Goal: Obtain resource: Download file/media

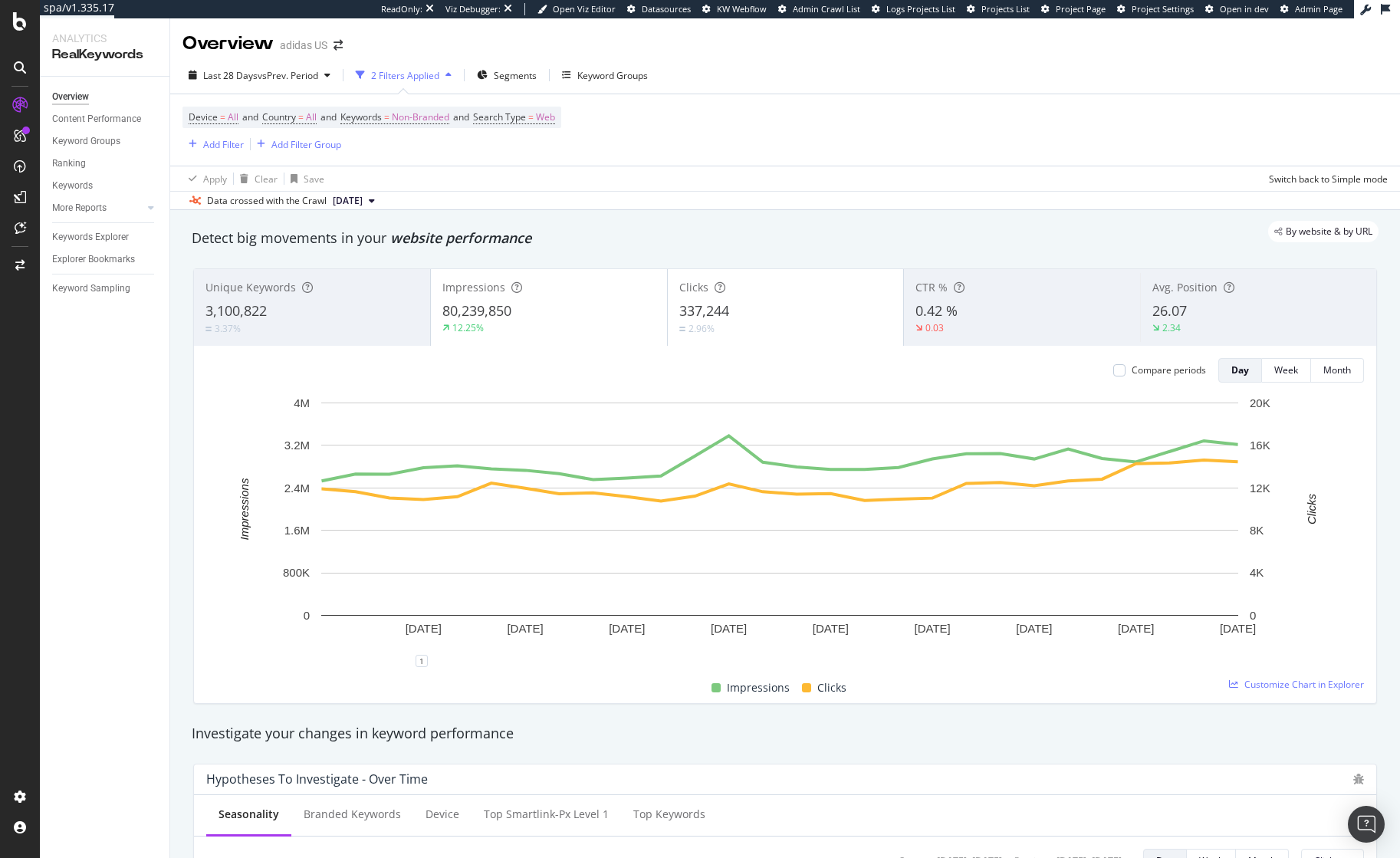
click at [760, 208] on div "Data crossed with the Crawl [DATE]" at bounding box center [785, 201] width 1230 height 19
click at [99, 242] on div "Keywords Explorer" at bounding box center [90, 237] width 77 height 16
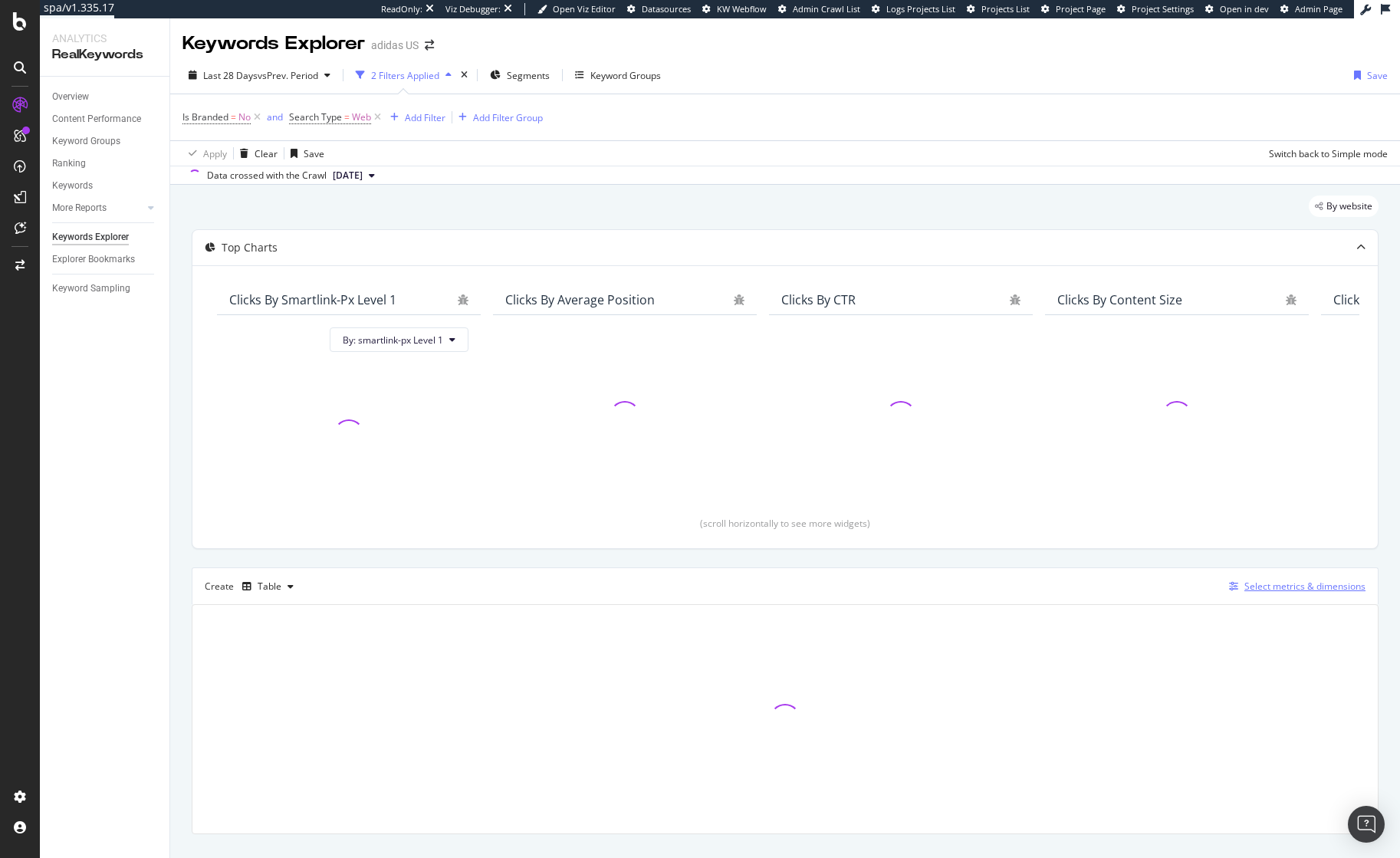
click at [1245, 585] on div "Select metrics & dimensions" at bounding box center [1305, 586] width 121 height 13
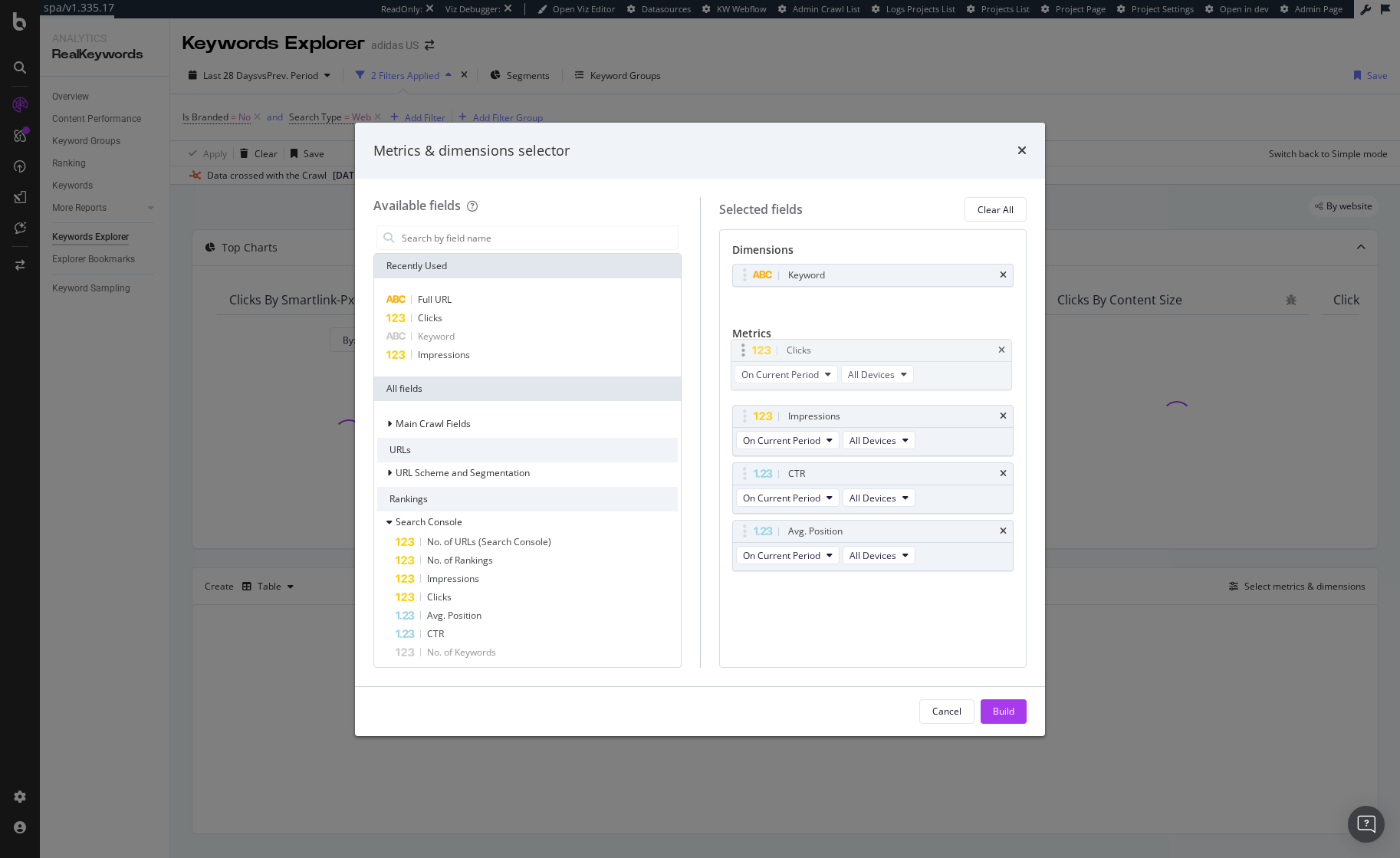
drag, startPoint x: 742, startPoint y: 415, endPoint x: 740, endPoint y: 349, distance: 66.0
click at [740, 349] on body "spa/v1.335.17 ReadOnly: Viz Debugger: Open Viz Editor Datasources KW Webflow Ad…" at bounding box center [700, 429] width 1400 height 858
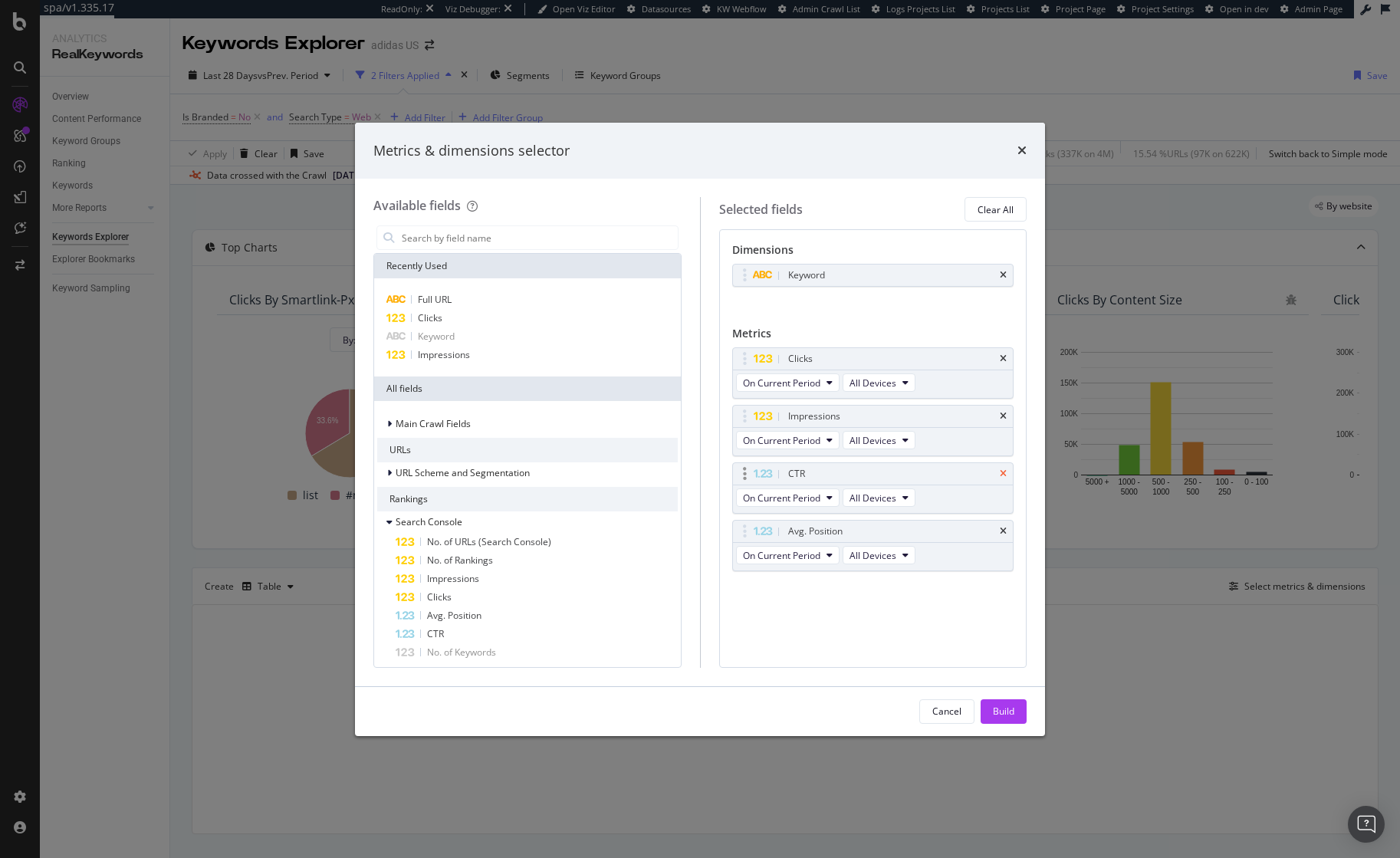
click at [1002, 473] on icon "times" at bounding box center [1002, 474] width 7 height 9
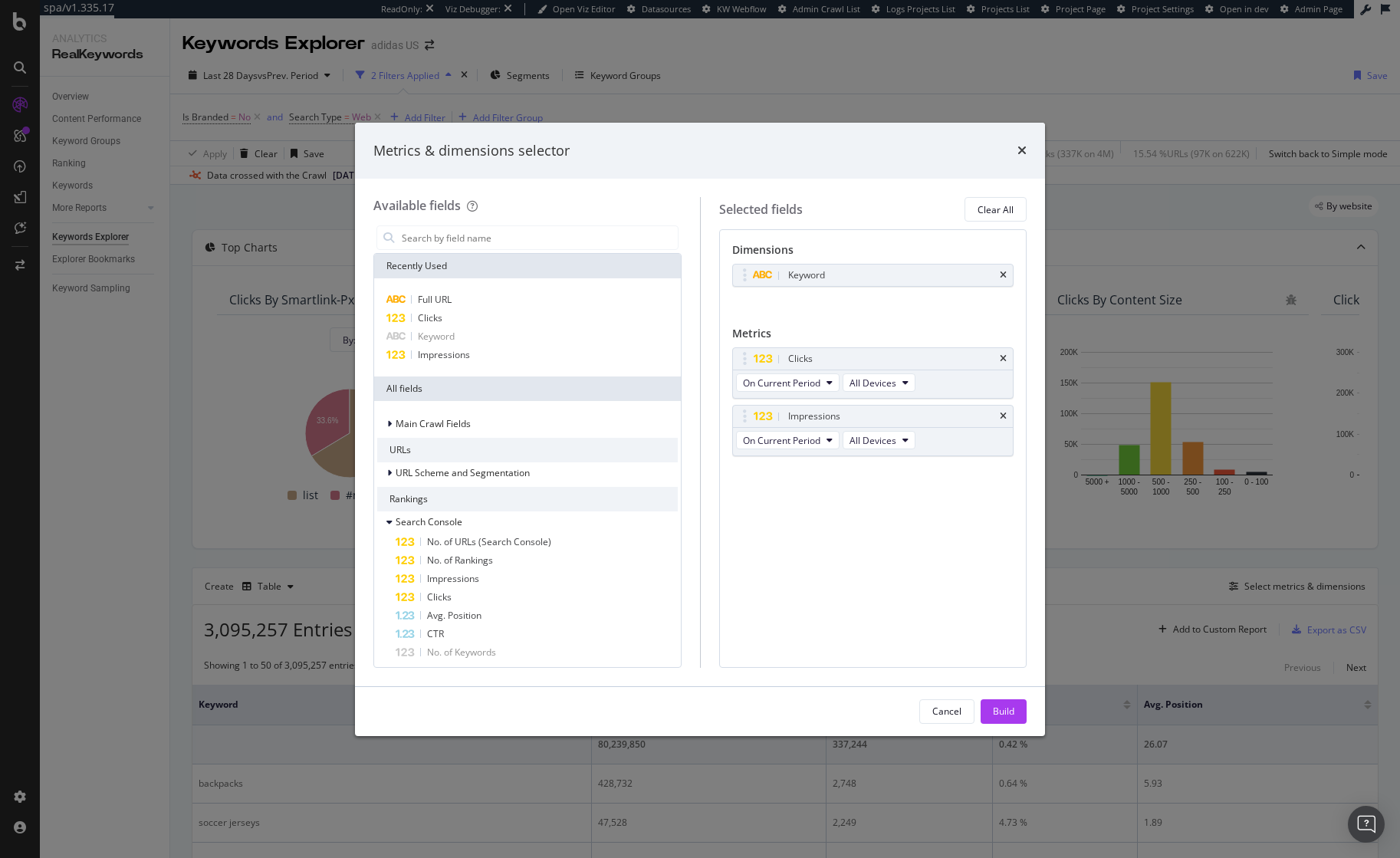
click at [923, 624] on div "Dimensions Keyword You can use this field as a dimension Metrics Clicks On Curr…" at bounding box center [873, 448] width 308 height 437
click at [481, 233] on input "modal" at bounding box center [539, 238] width 278 height 23
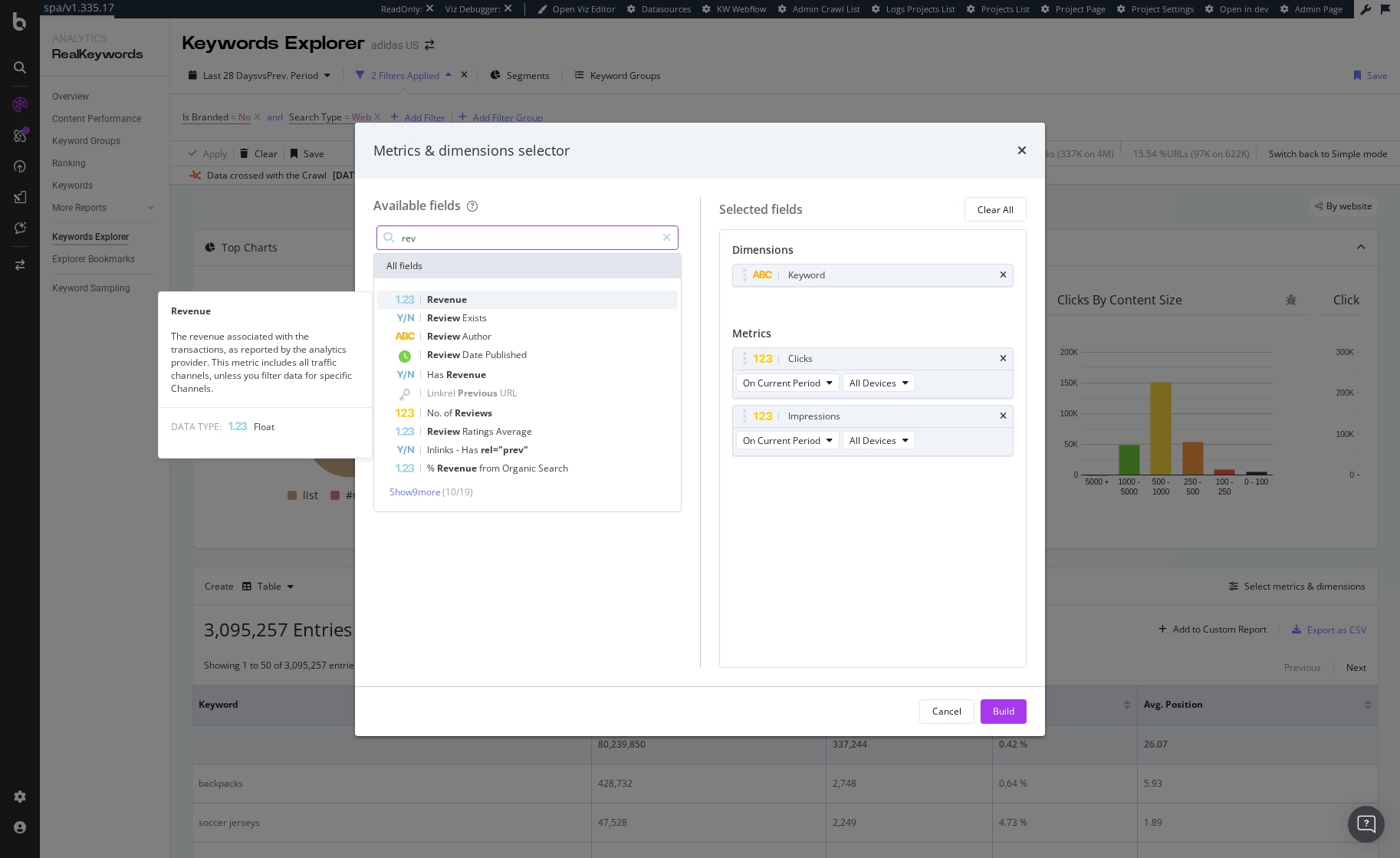
type input "rev"
click at [482, 296] on div "Revenue" at bounding box center [537, 300] width 282 height 19
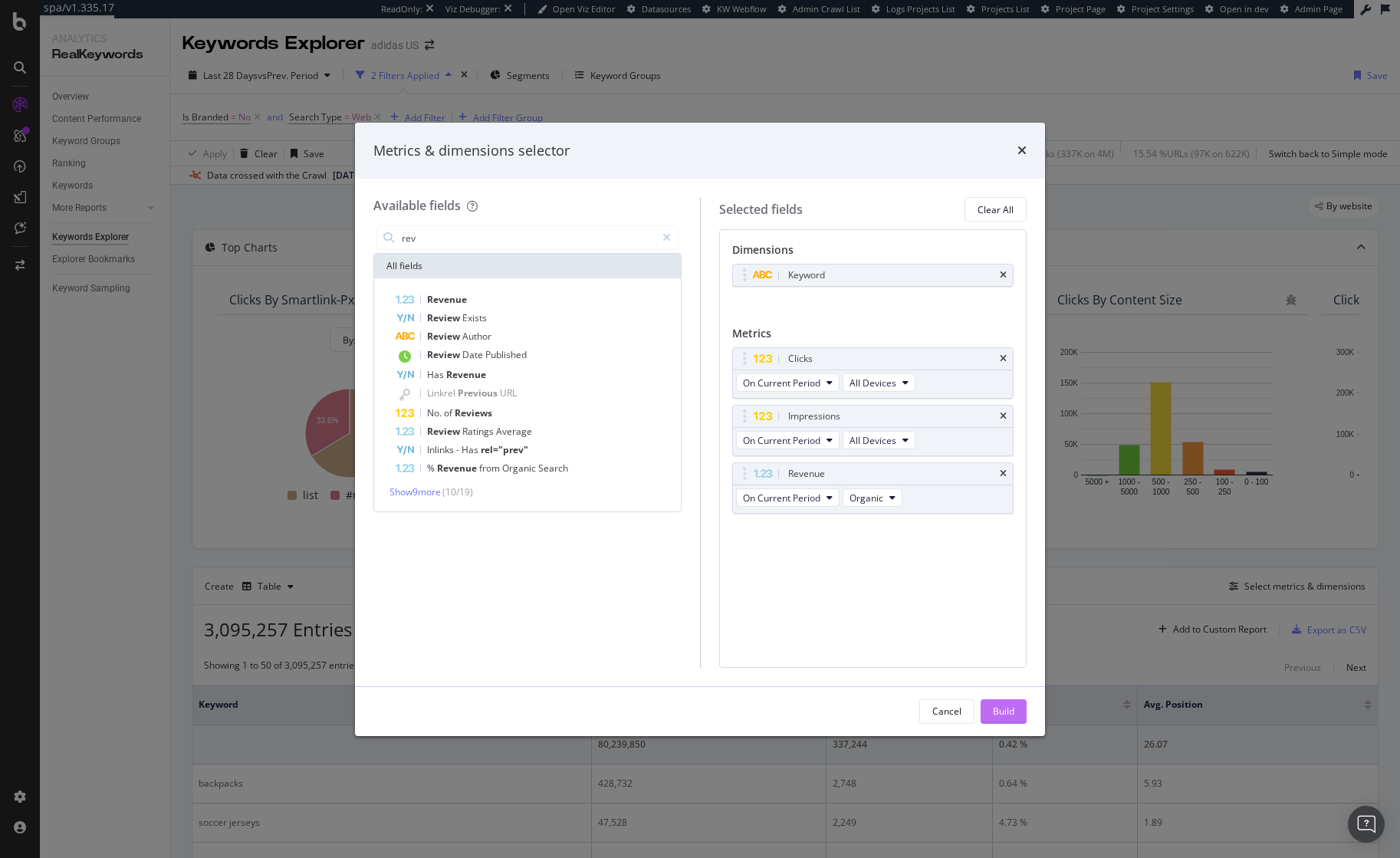
click at [1000, 705] on div "Build" at bounding box center [1003, 711] width 21 height 13
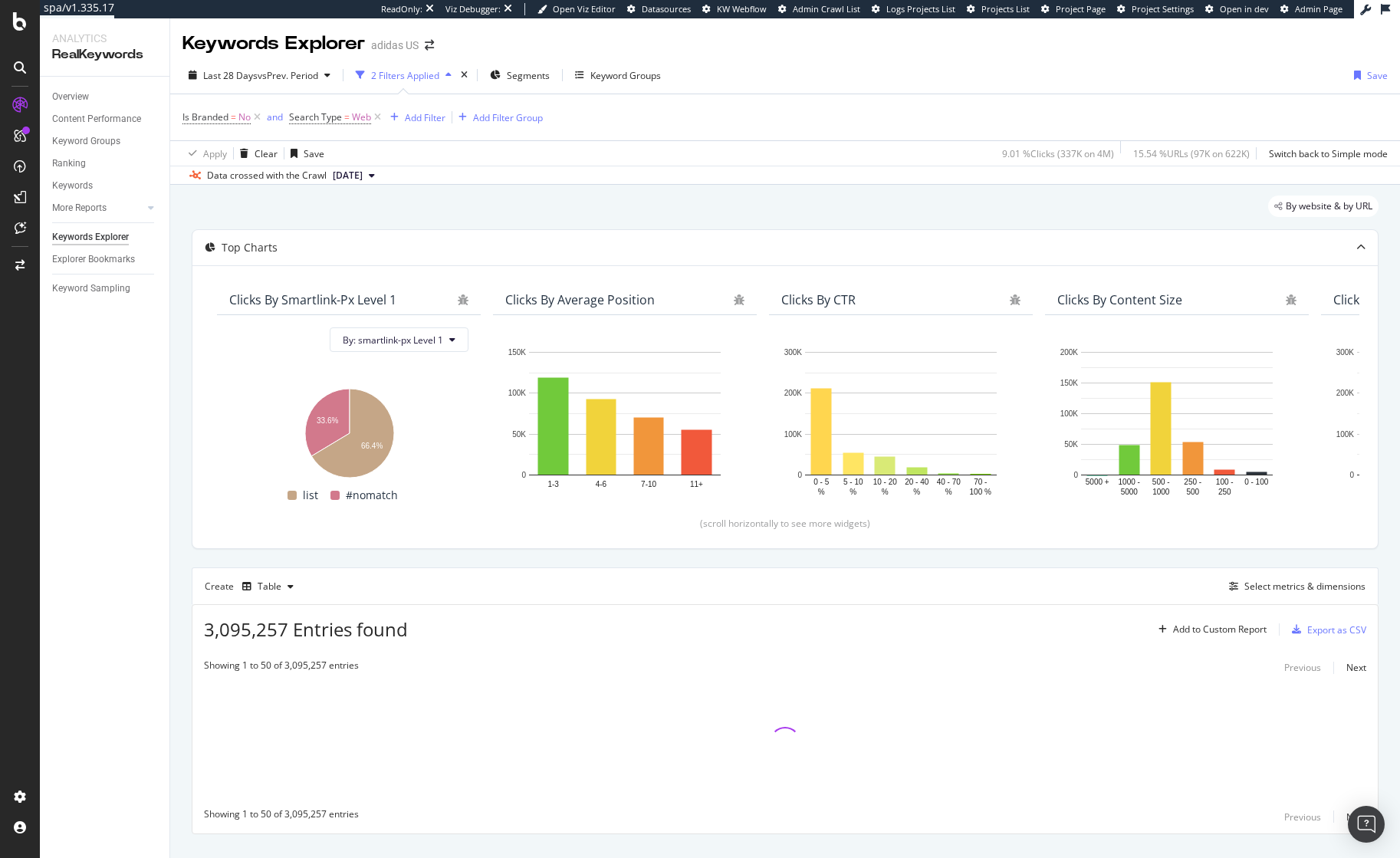
click at [185, 566] on div "By website & by URL Top Charts Clicks By smartlink-px Level 1 By: smartlink-px …" at bounding box center [785, 536] width 1230 height 703
click at [187, 557] on div "By website & by URL Top Charts Clicks By smartlink-px Level 1 By: smartlink-px …" at bounding box center [785, 536] width 1230 height 703
click at [255, 116] on icon at bounding box center [257, 117] width 13 height 16
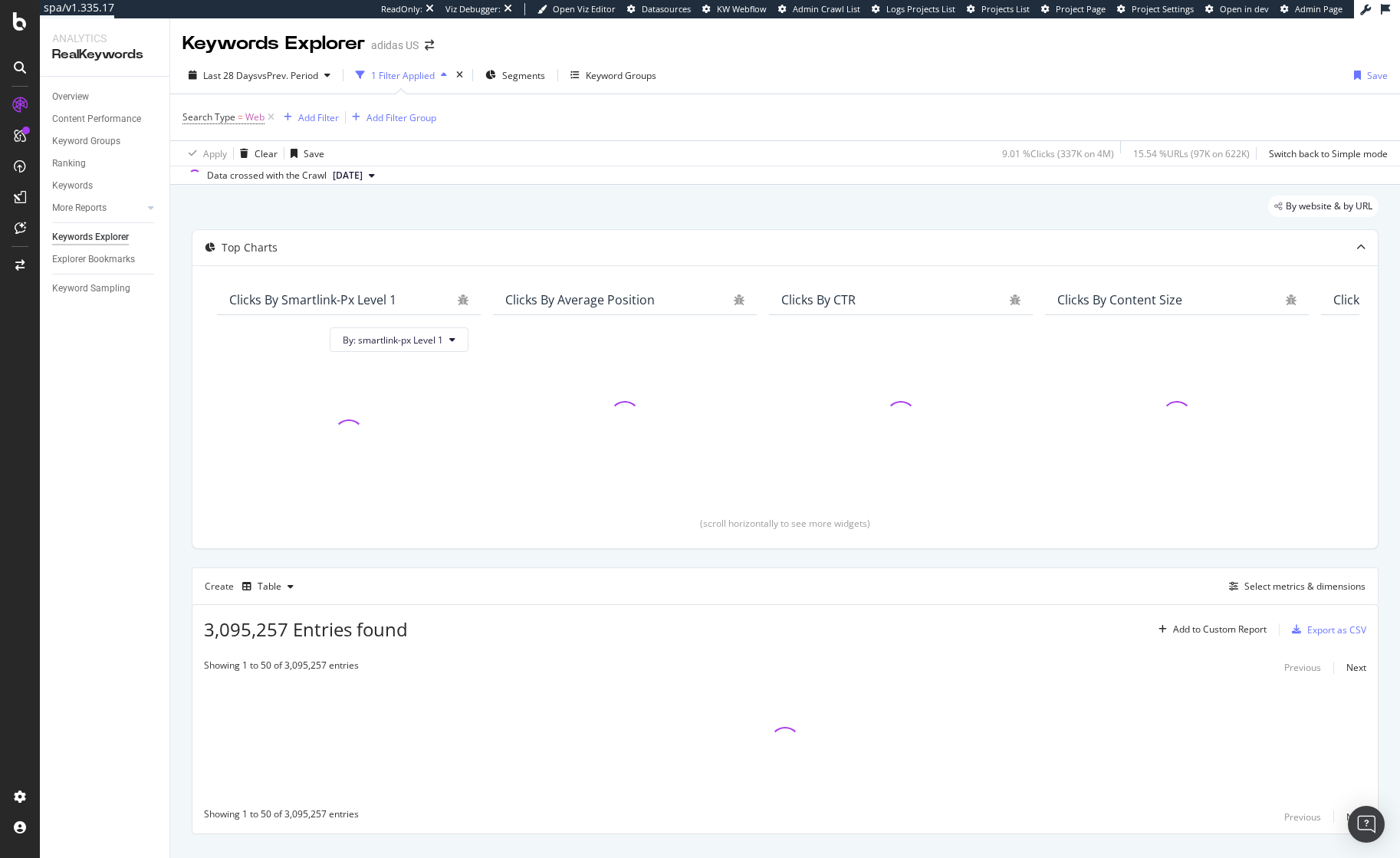
click at [176, 360] on div "By website & by URL Top Charts Clicks By smartlink-px Level 1 By: smartlink-px …" at bounding box center [785, 536] width 1230 height 703
click at [248, 77] on span "Last 28 Days" at bounding box center [230, 75] width 55 height 13
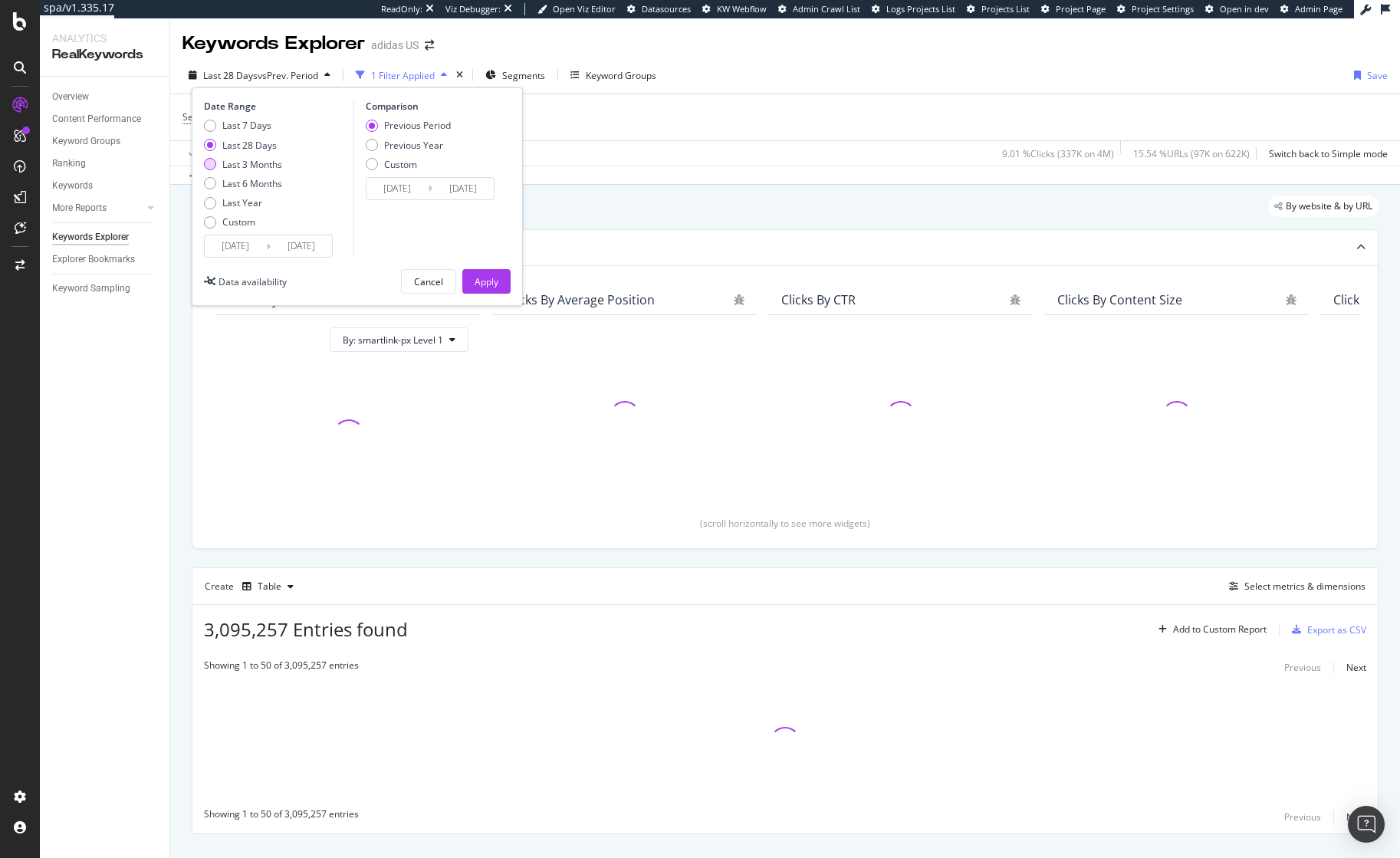
click at [220, 161] on div "Last 3 Months" at bounding box center [243, 164] width 78 height 13
type input "[DATE]"
click at [480, 289] on div "Apply" at bounding box center [487, 281] width 24 height 23
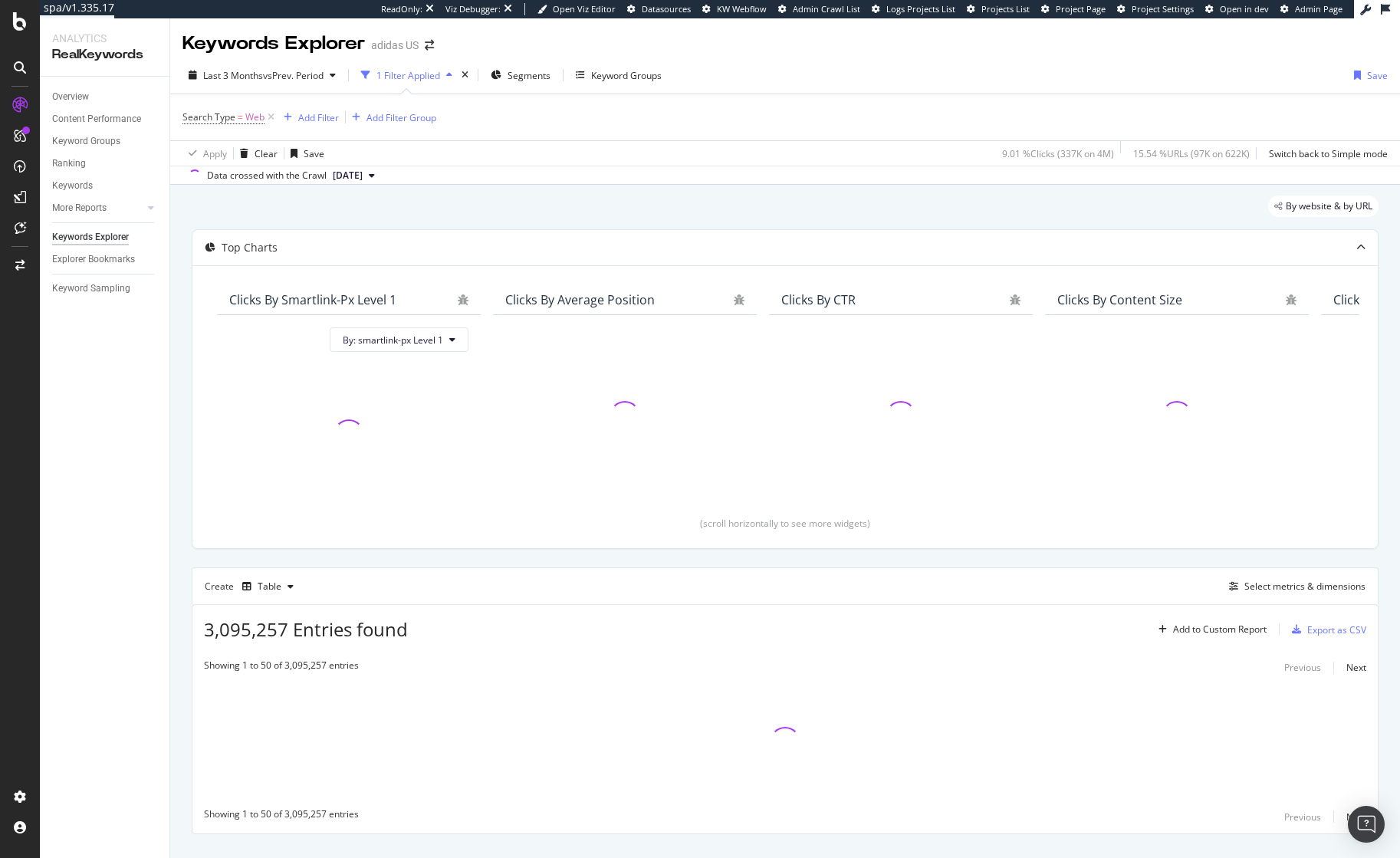
click at [608, 204] on div "By website & by URL" at bounding box center [785, 213] width 1187 height 33
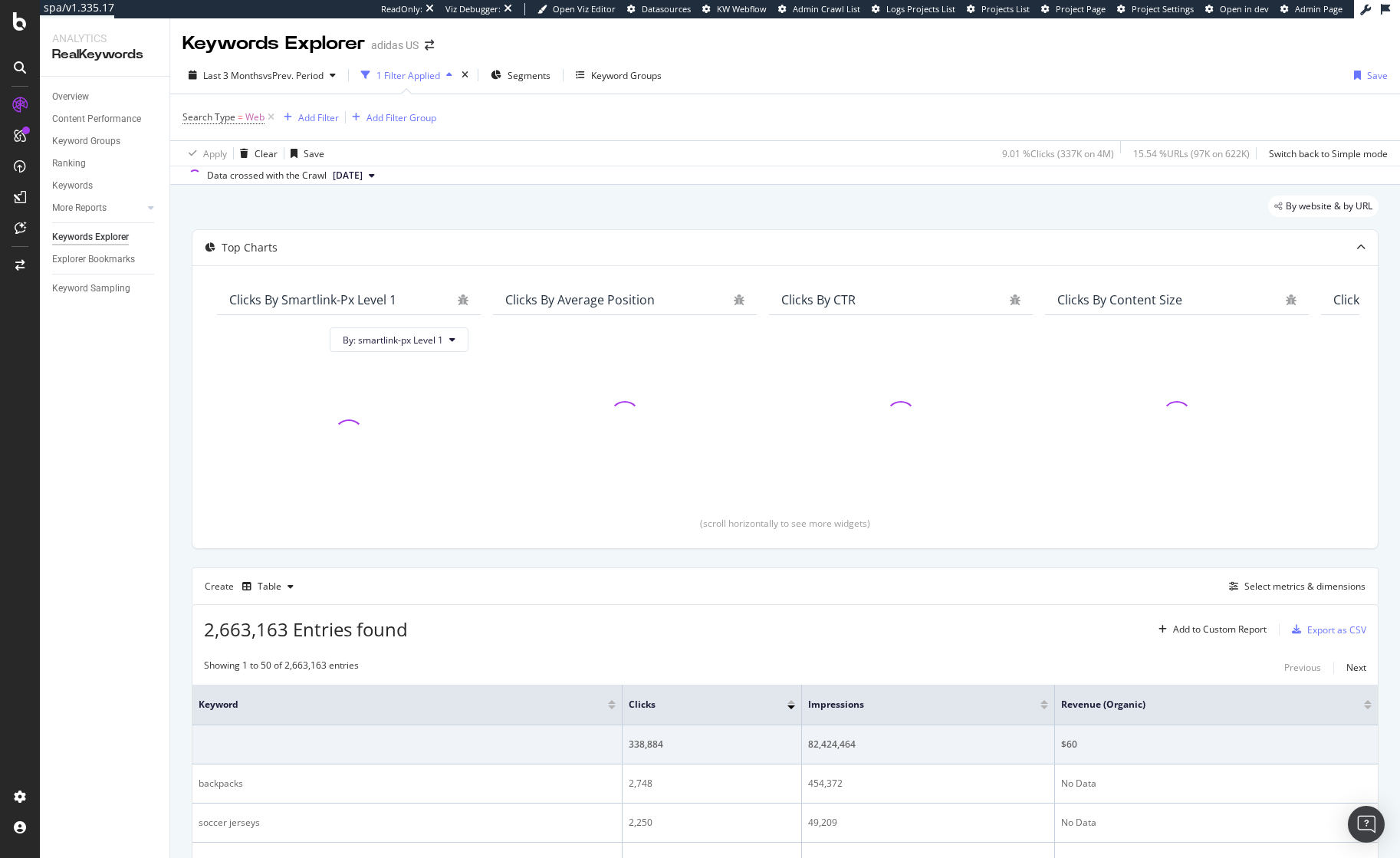
click at [589, 202] on div "By website & by URL" at bounding box center [785, 213] width 1187 height 33
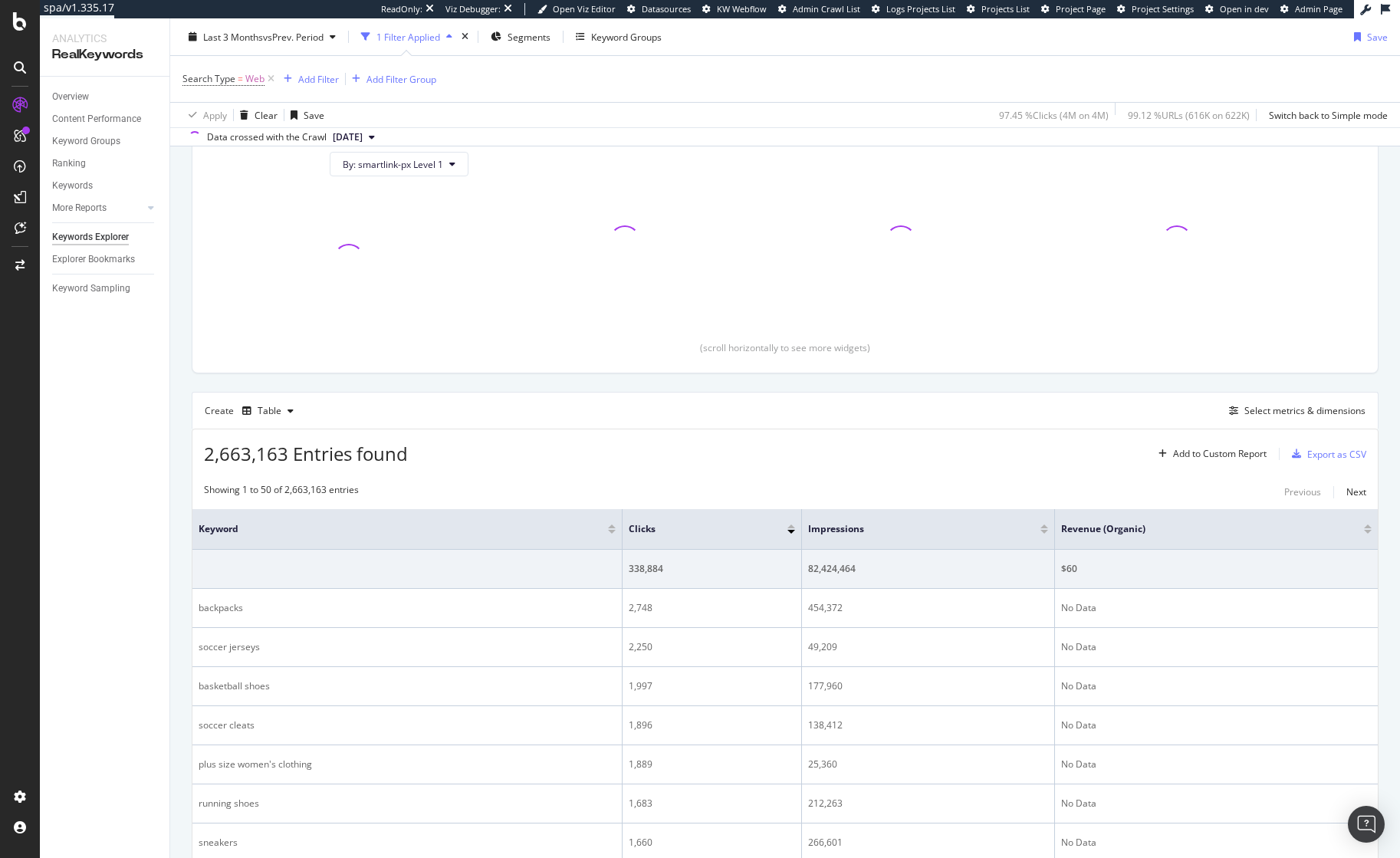
scroll to position [287, 0]
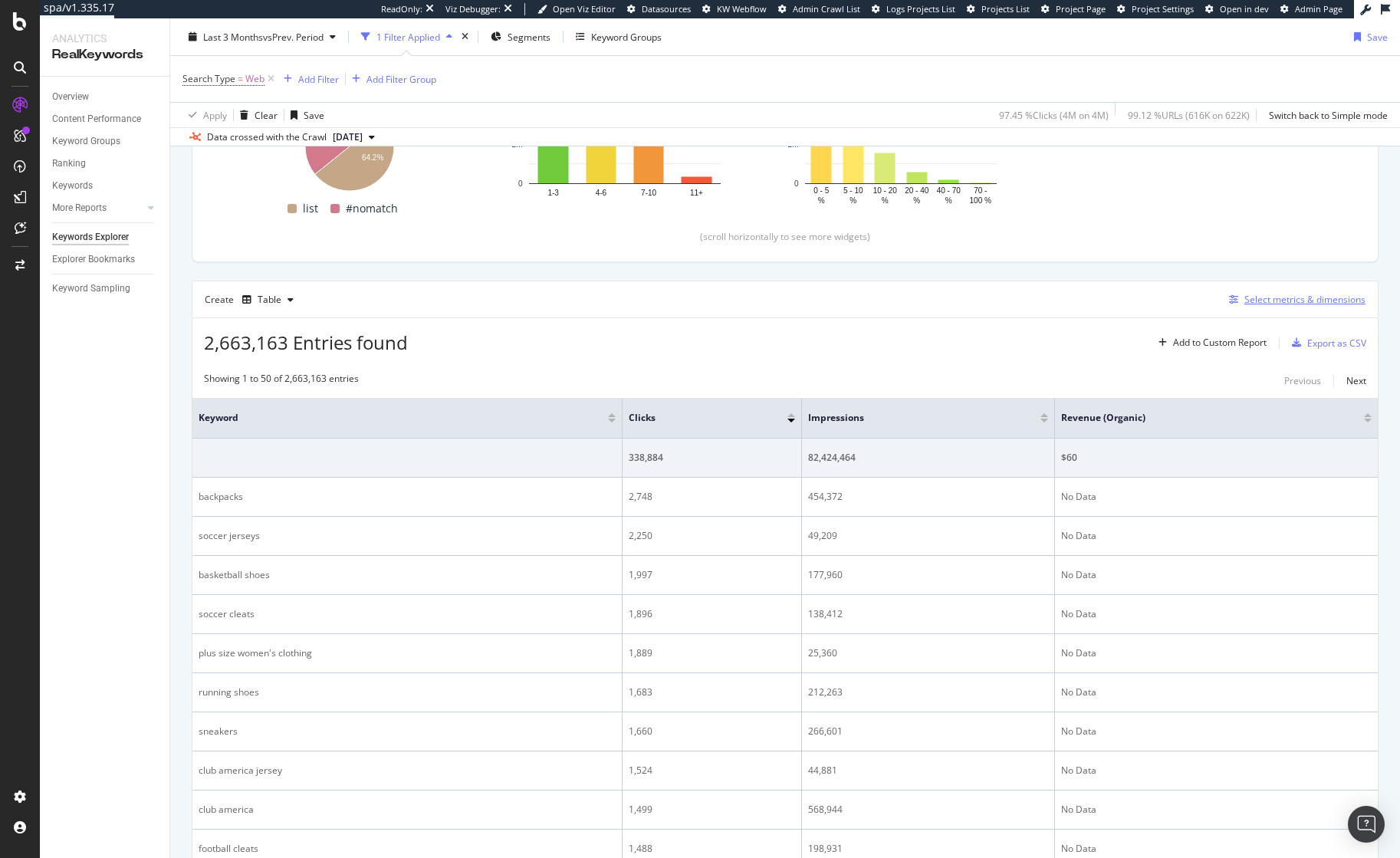
click at [1249, 302] on div "Select metrics & dimensions" at bounding box center [1305, 299] width 121 height 13
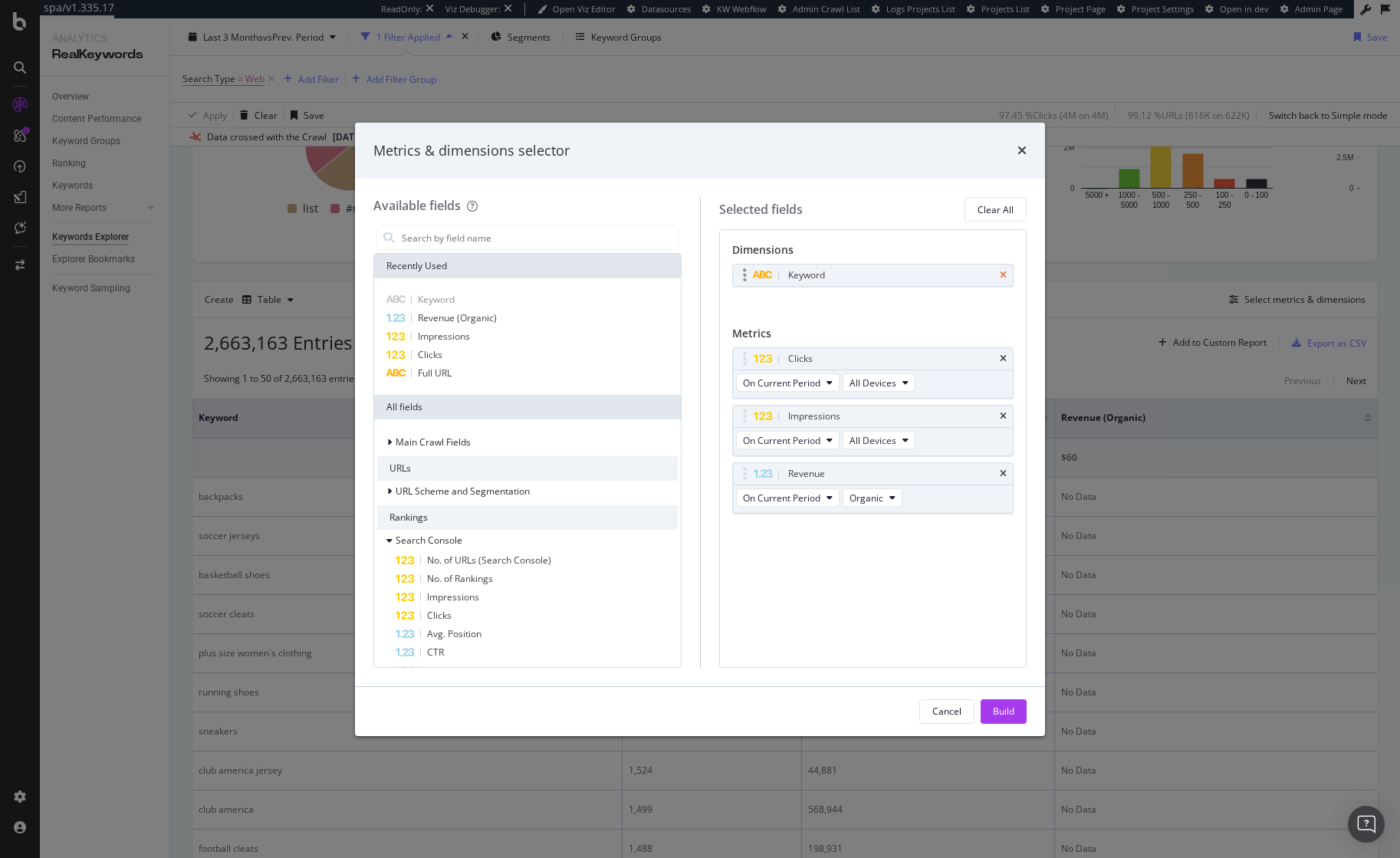
click at [1004, 276] on icon "times" at bounding box center [1002, 275] width 7 height 9
click at [494, 375] on div "Full URL" at bounding box center [528, 373] width 301 height 19
click at [995, 714] on div "Build" at bounding box center [1003, 711] width 21 height 13
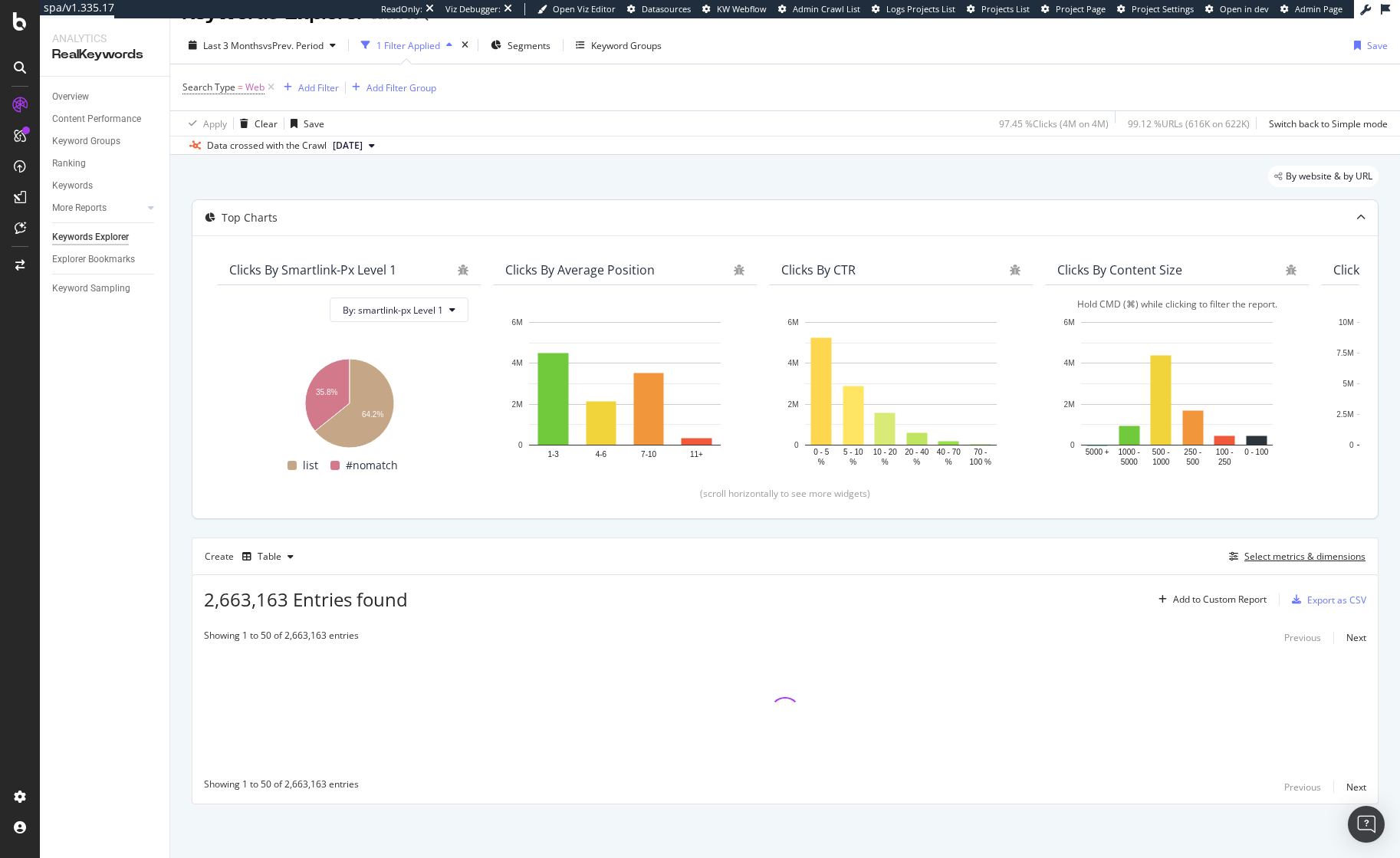
scroll to position [30, 0]
click at [178, 580] on div "By website & by URL Top Charts Clicks By smartlink-px Level 1 By: smartlink-px …" at bounding box center [785, 506] width 1230 height 703
click at [179, 530] on div "By website & by URL Top Charts Clicks By smartlink-px Level 1 By: smartlink-px …" at bounding box center [785, 506] width 1230 height 703
click at [316, 94] on div "Add Filter" at bounding box center [319, 88] width 41 height 13
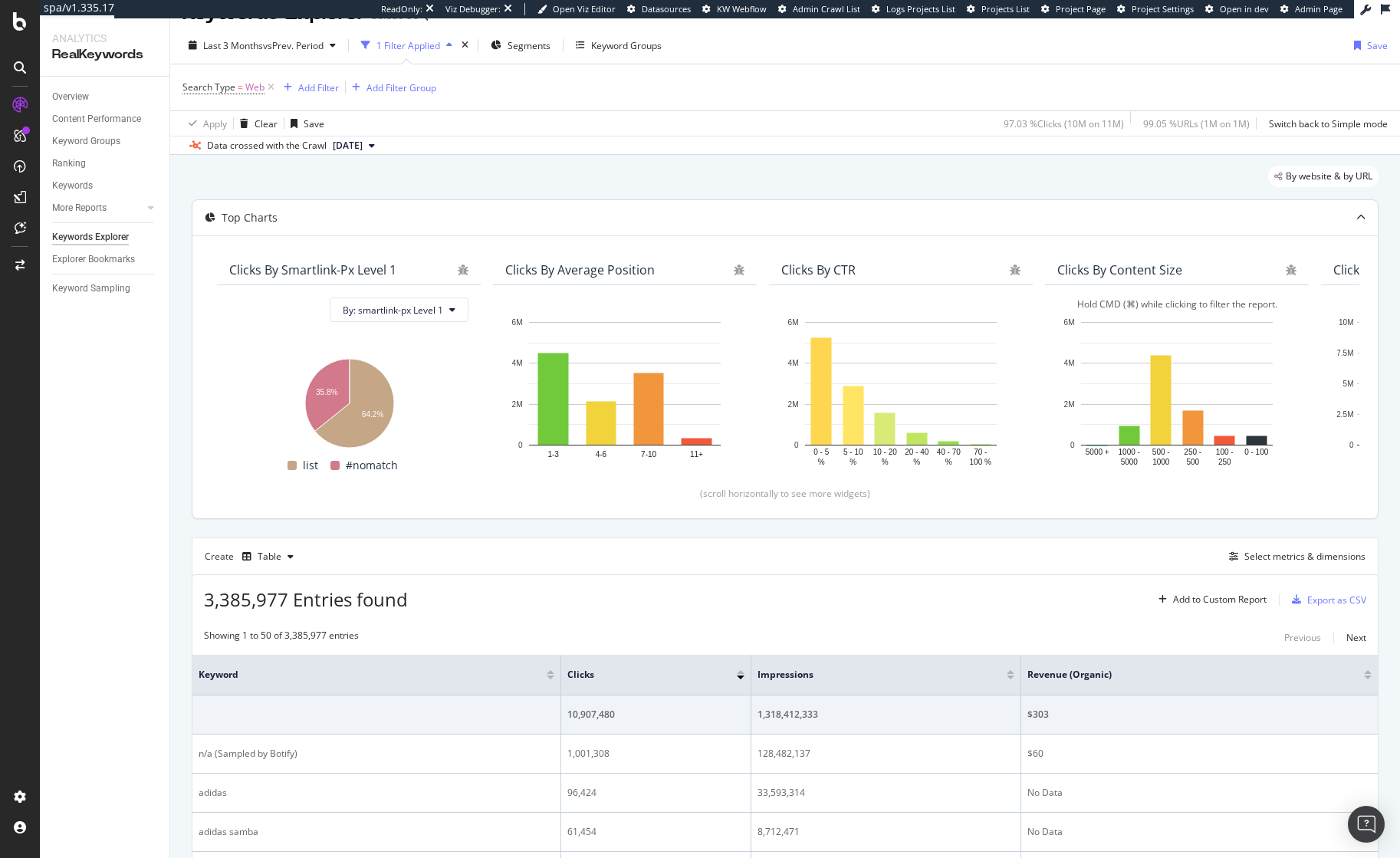
click at [860, 137] on div "Data crossed with the Crawl [DATE]" at bounding box center [785, 145] width 1230 height 19
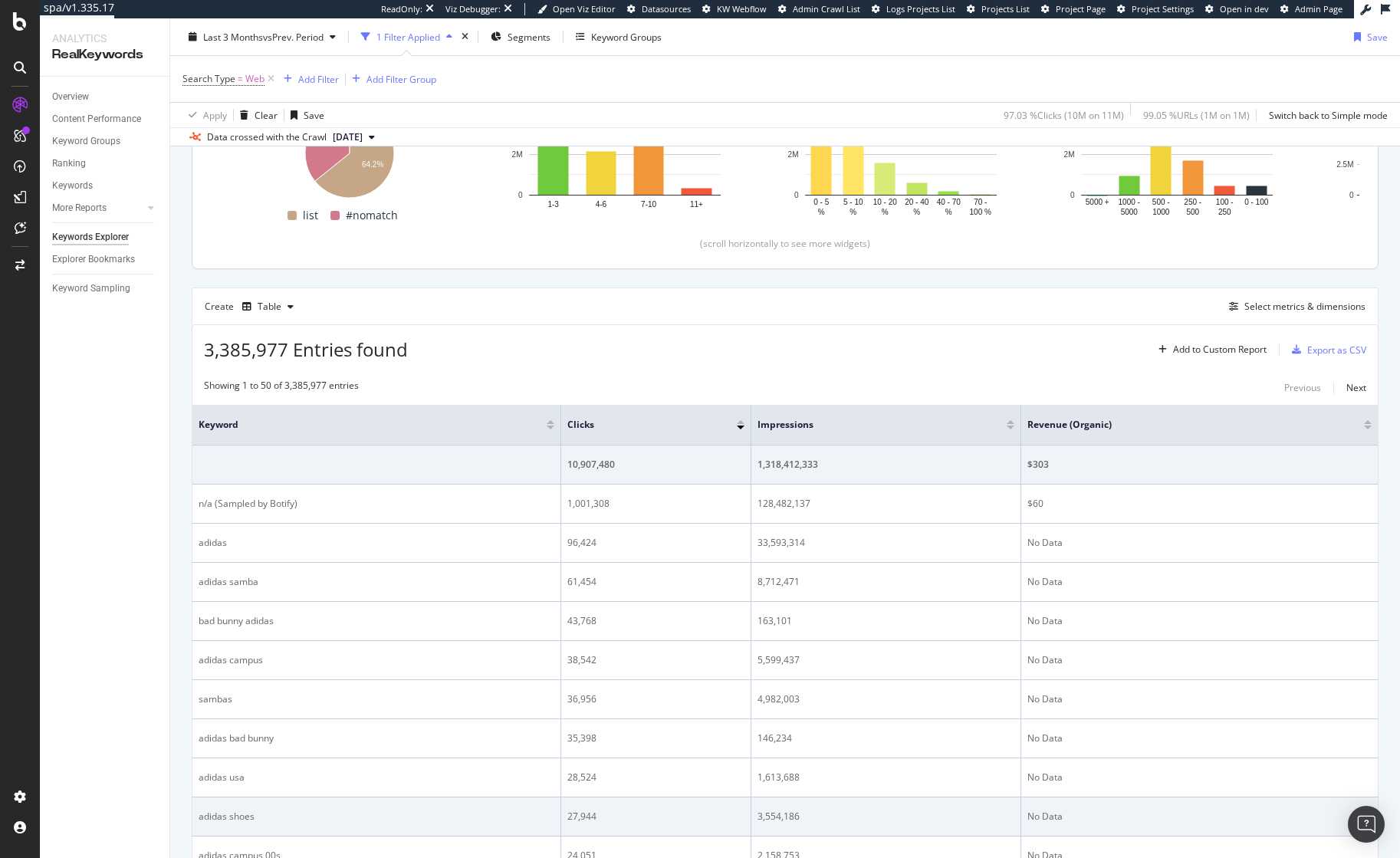
scroll to position [0, 0]
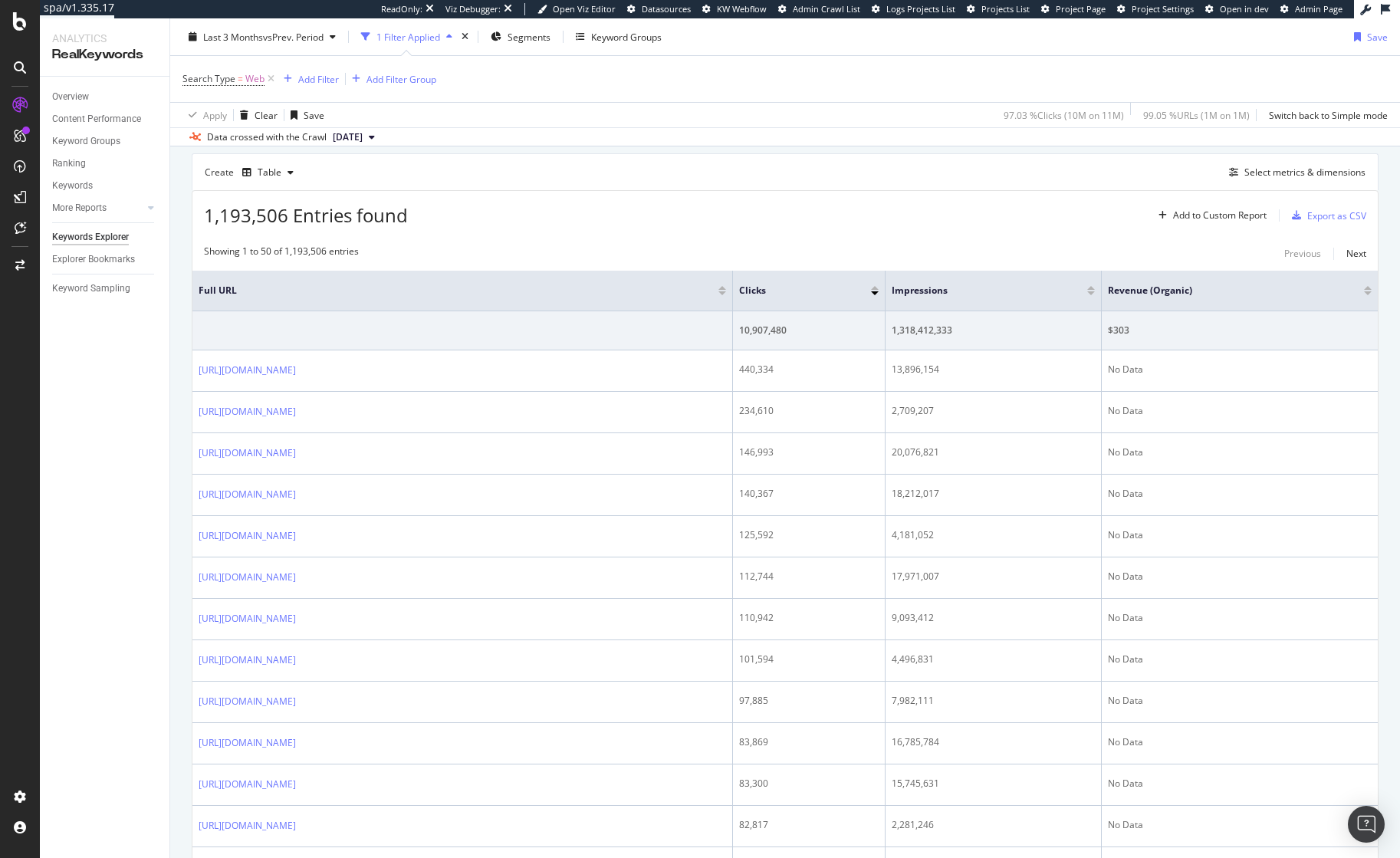
scroll to position [402, 0]
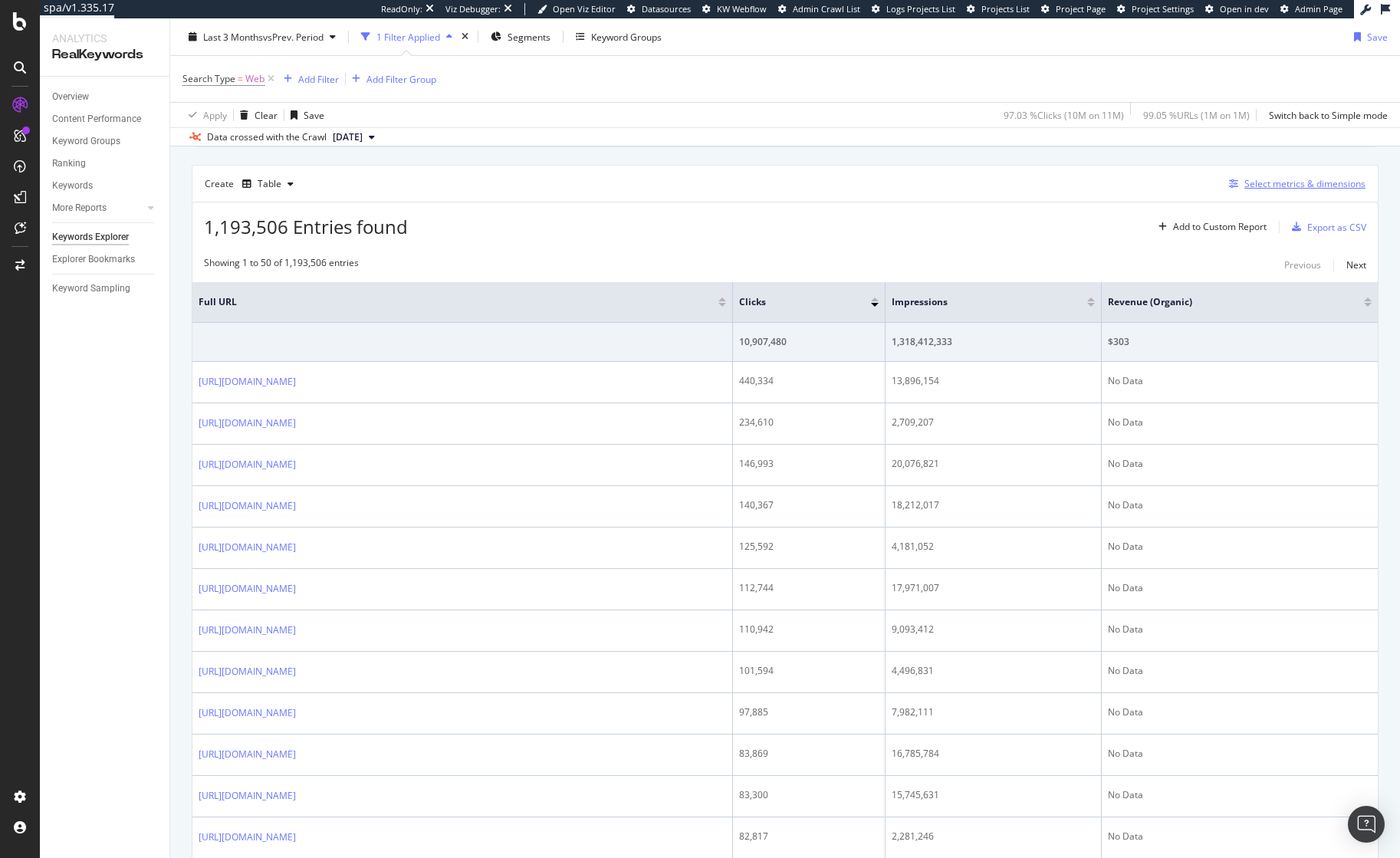
click at [1273, 182] on div "Select metrics & dimensions" at bounding box center [1305, 184] width 121 height 13
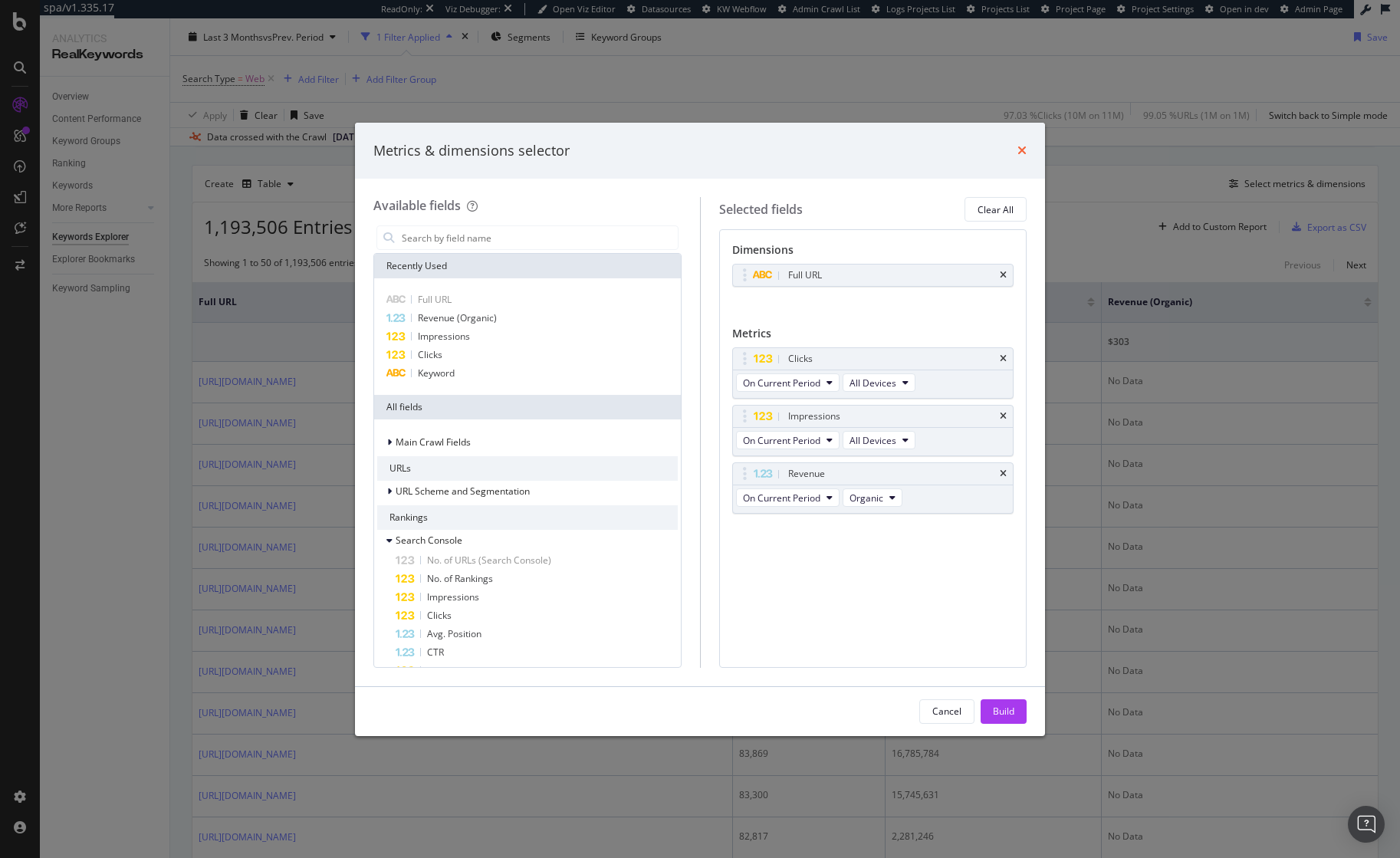
click at [1022, 150] on icon "times" at bounding box center [1022, 150] width 9 height 12
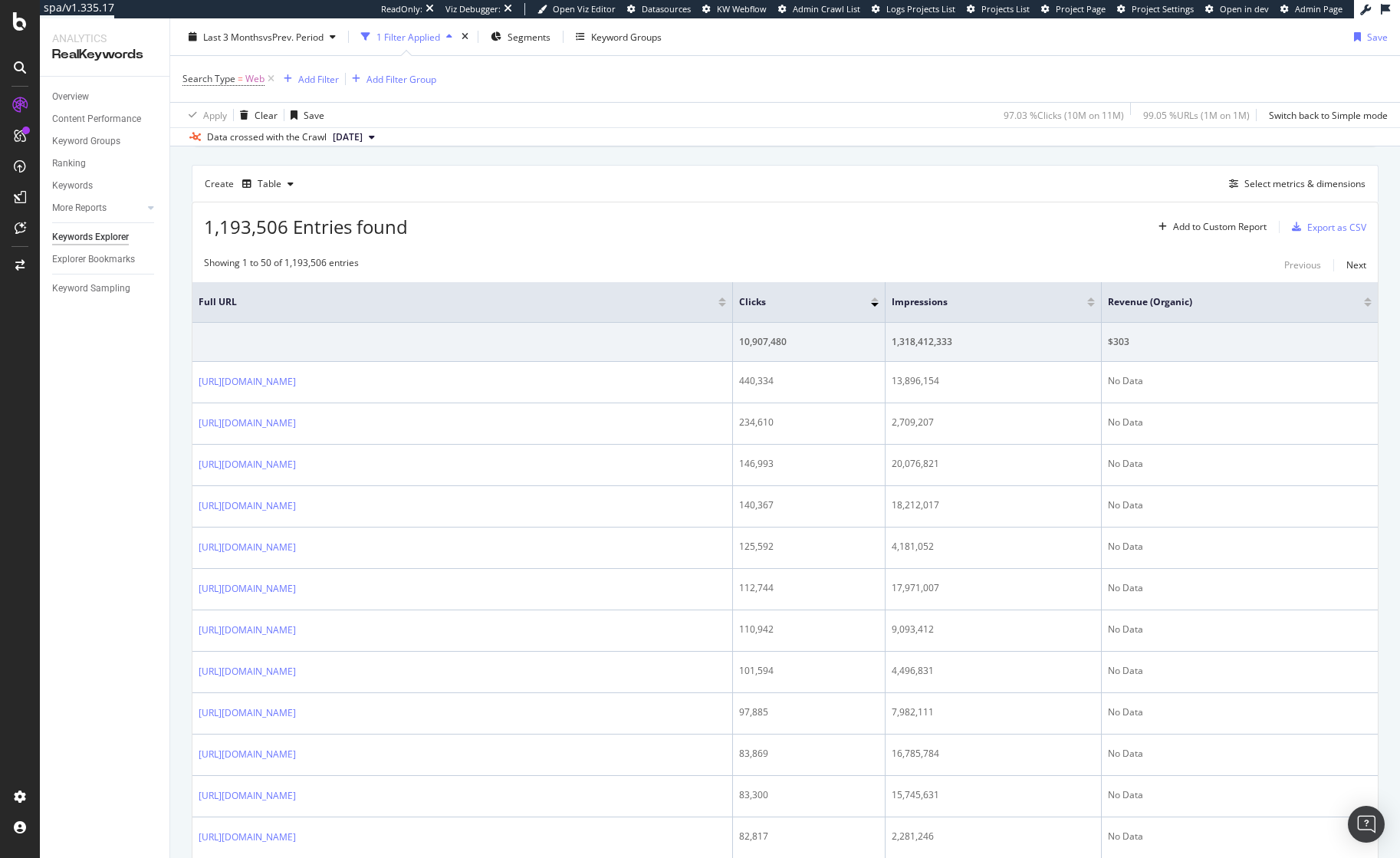
click at [975, 200] on div "Create Table Select metrics & dimensions" at bounding box center [785, 183] width 1187 height 37
click at [779, 175] on div "Create Table Select metrics & dimensions" at bounding box center [785, 183] width 1187 height 37
click at [710, 90] on div "Search Type = Web Add Filter Add Filter Group" at bounding box center [785, 79] width 1206 height 46
click at [924, 145] on div "Data crossed with the Crawl [DATE]" at bounding box center [785, 136] width 1230 height 19
click at [1281, 186] on div "Select metrics & dimensions" at bounding box center [1305, 184] width 121 height 13
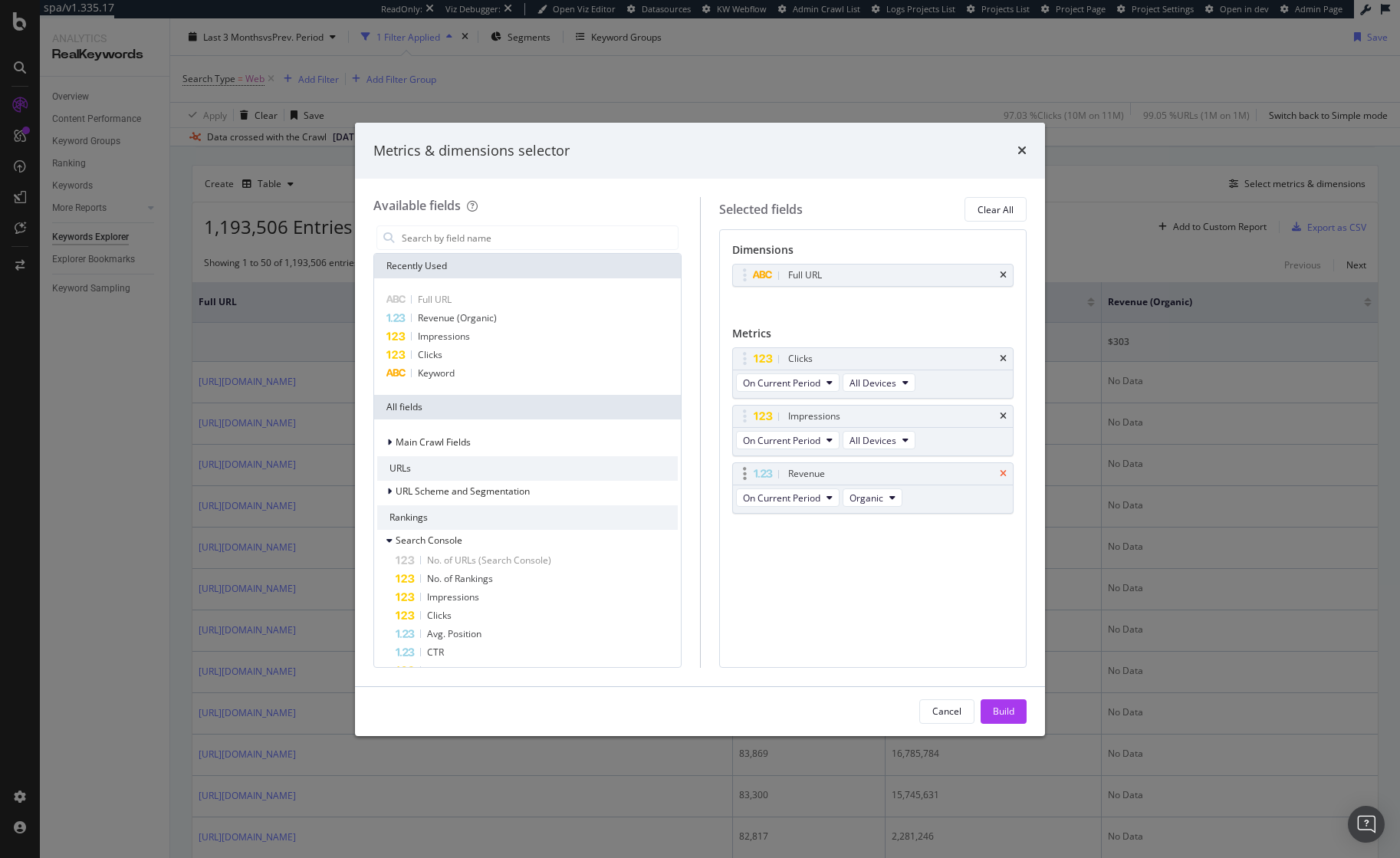
click at [1004, 471] on icon "times" at bounding box center [1002, 474] width 7 height 9
click at [999, 709] on div "Build" at bounding box center [1003, 711] width 21 height 13
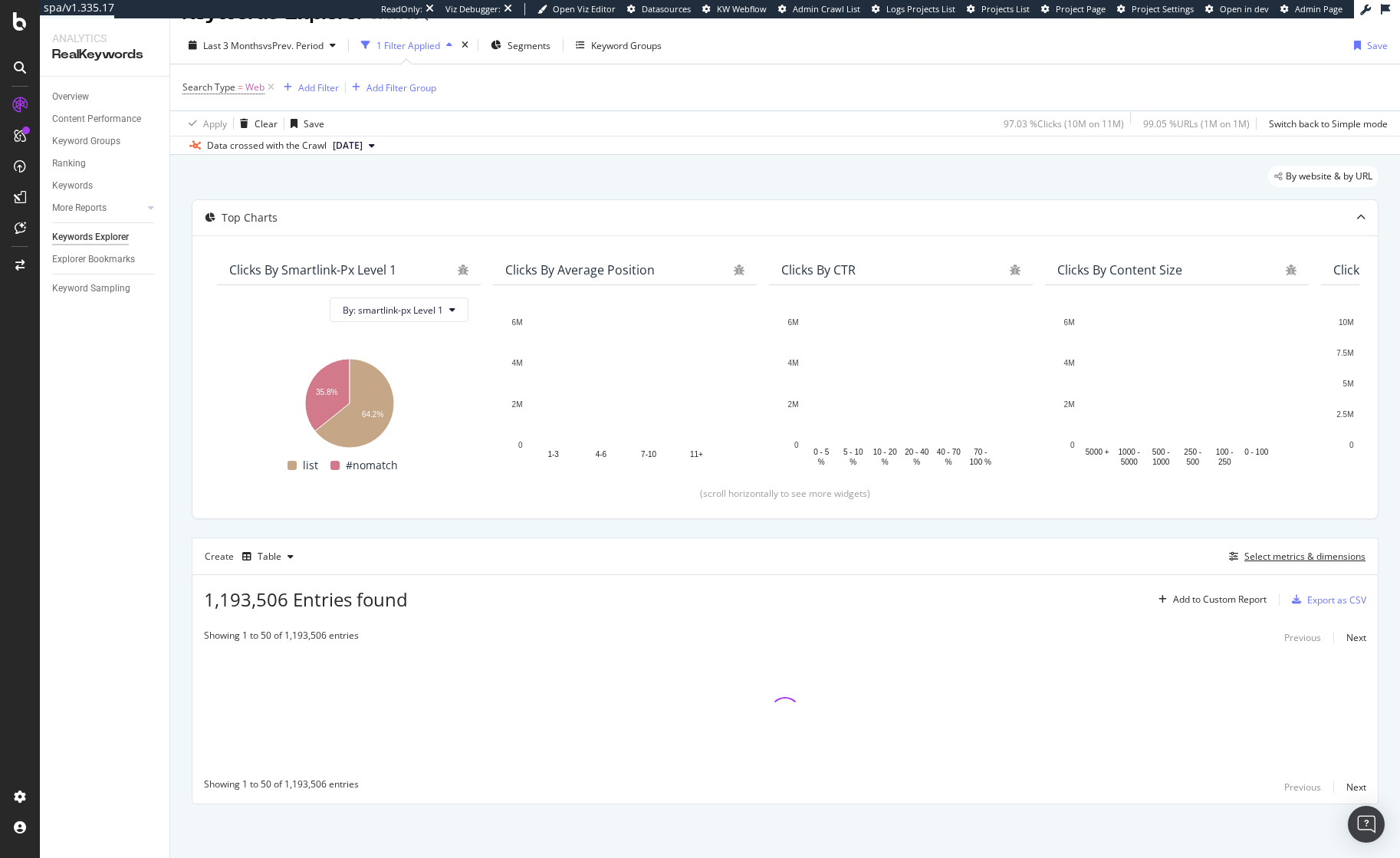
scroll to position [30, 0]
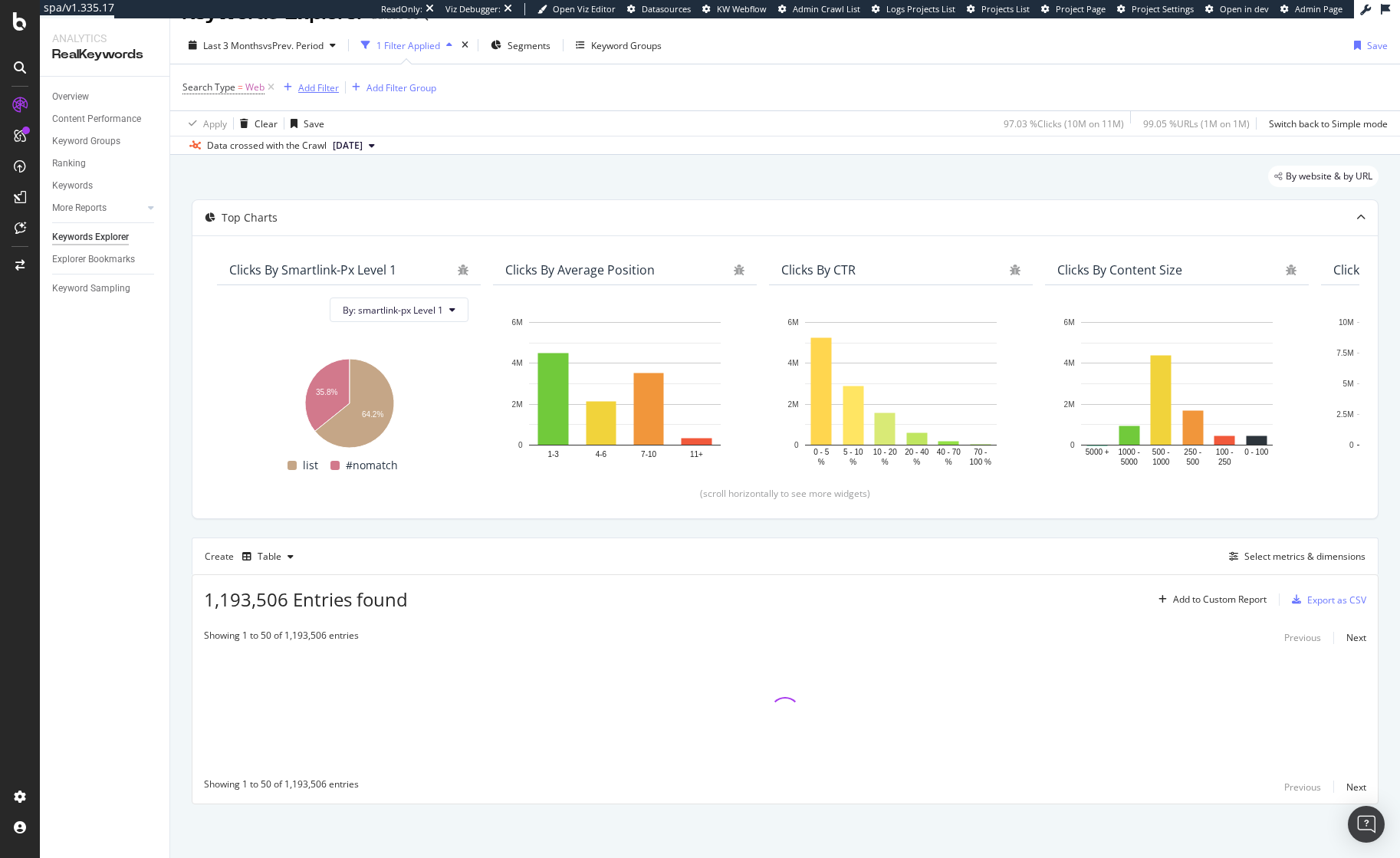
click at [326, 82] on div "Add Filter" at bounding box center [319, 88] width 41 height 13
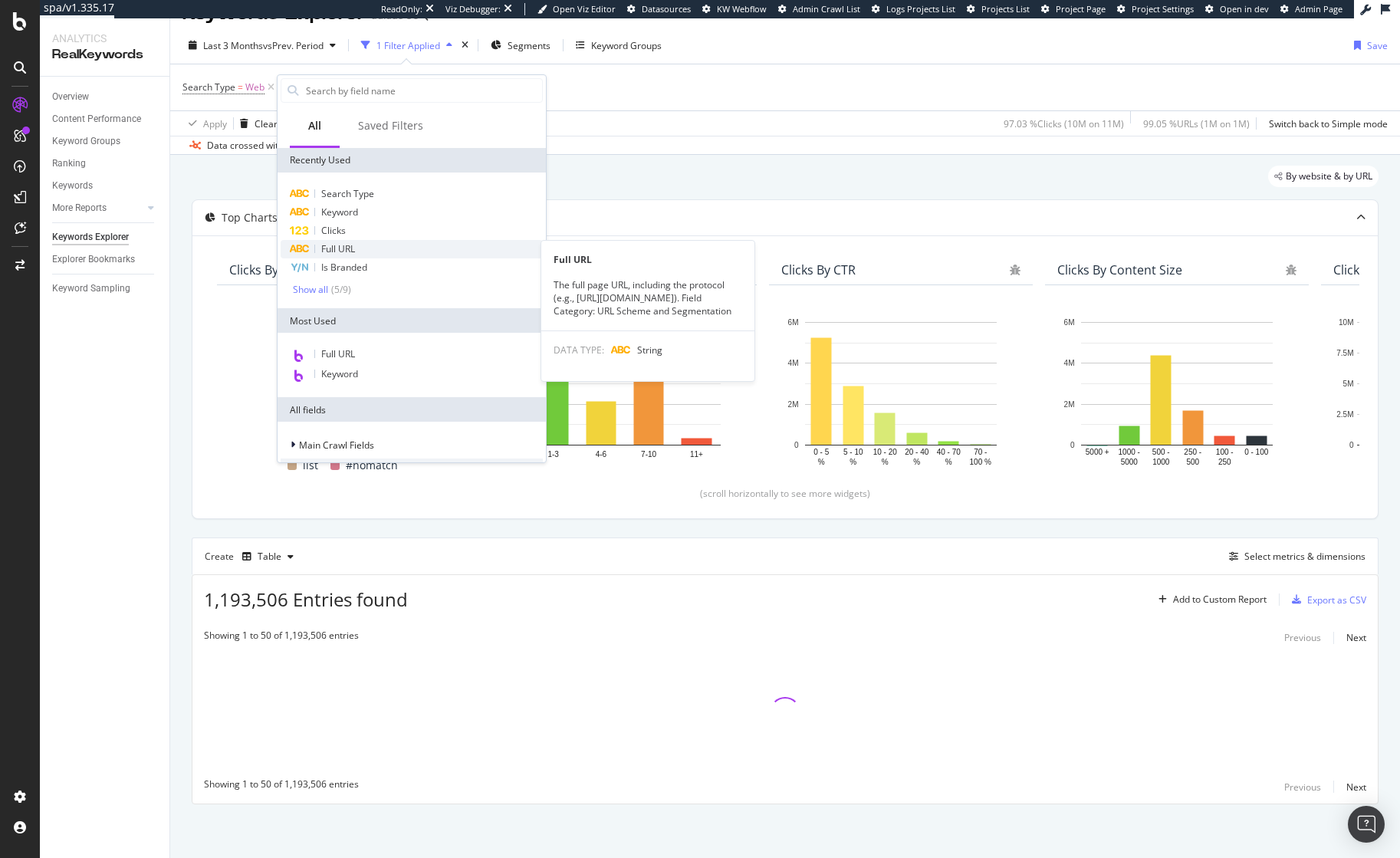
click at [350, 250] on span "Full URL" at bounding box center [338, 249] width 33 height 13
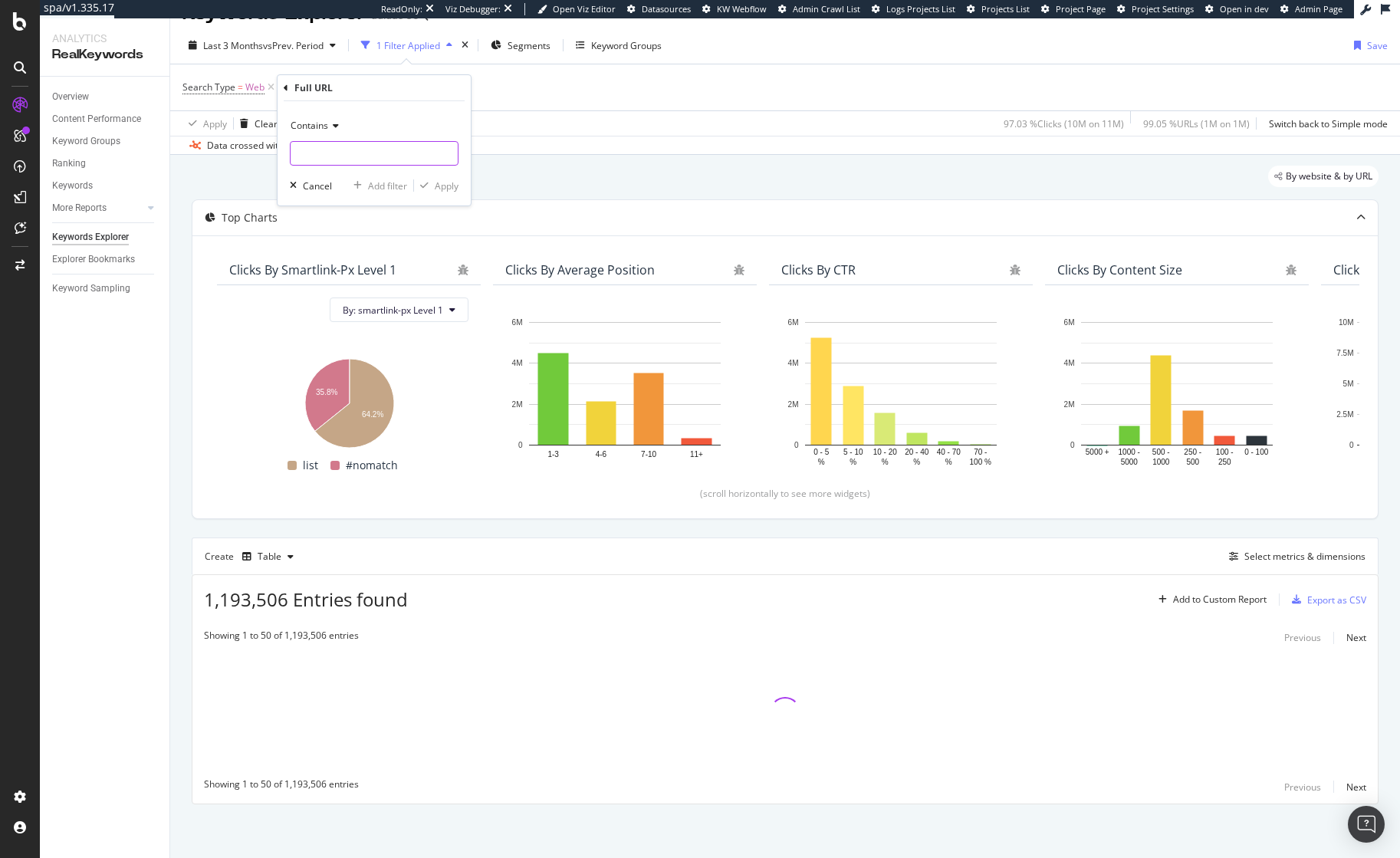
click at [322, 154] on input "text" at bounding box center [374, 153] width 167 height 24
click at [536, 78] on div "Search Type = Web Add Filter Add Filter Group" at bounding box center [785, 87] width 1206 height 46
click at [535, 43] on span "Segments" at bounding box center [533, 46] width 43 height 13
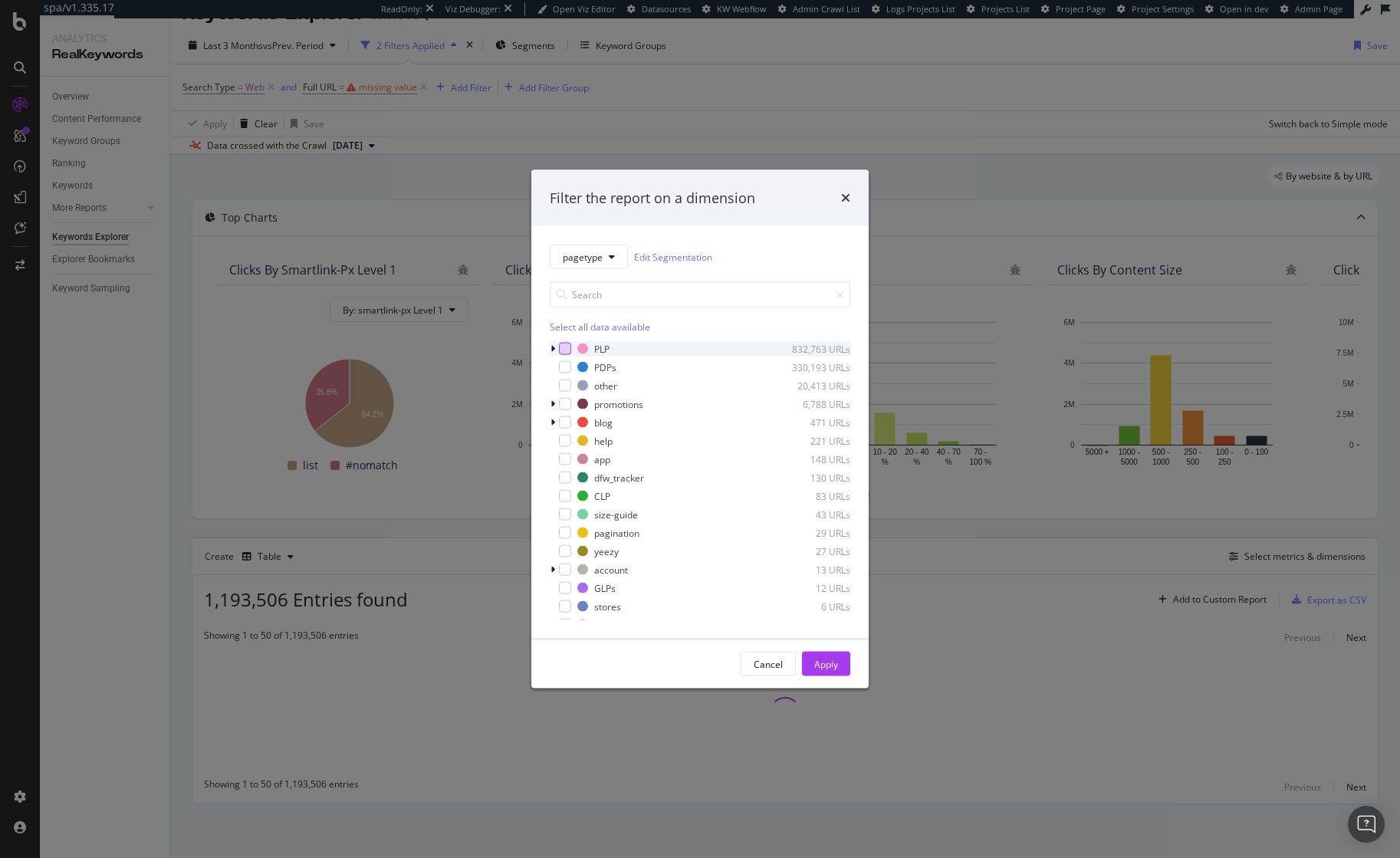
click at [565, 348] on div "modal" at bounding box center [565, 348] width 12 height 12
drag, startPoint x: 824, startPoint y: 666, endPoint x: 819, endPoint y: 578, distance: 88.1
click at [824, 665] on div "Apply" at bounding box center [827, 663] width 24 height 13
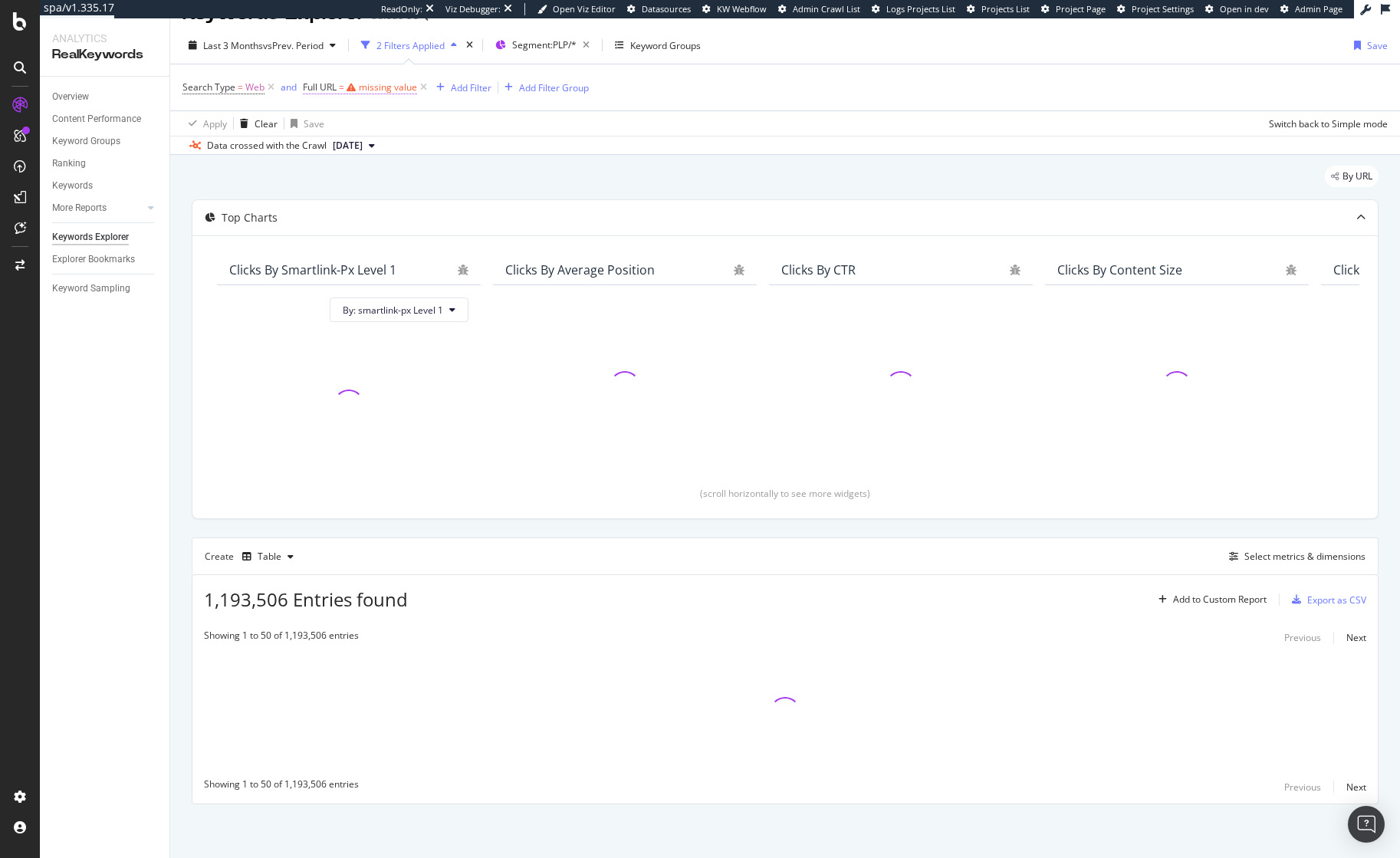
click at [380, 87] on div "missing value" at bounding box center [387, 87] width 59 height 13
click at [353, 123] on span "Contains" at bounding box center [335, 123] width 37 height 13
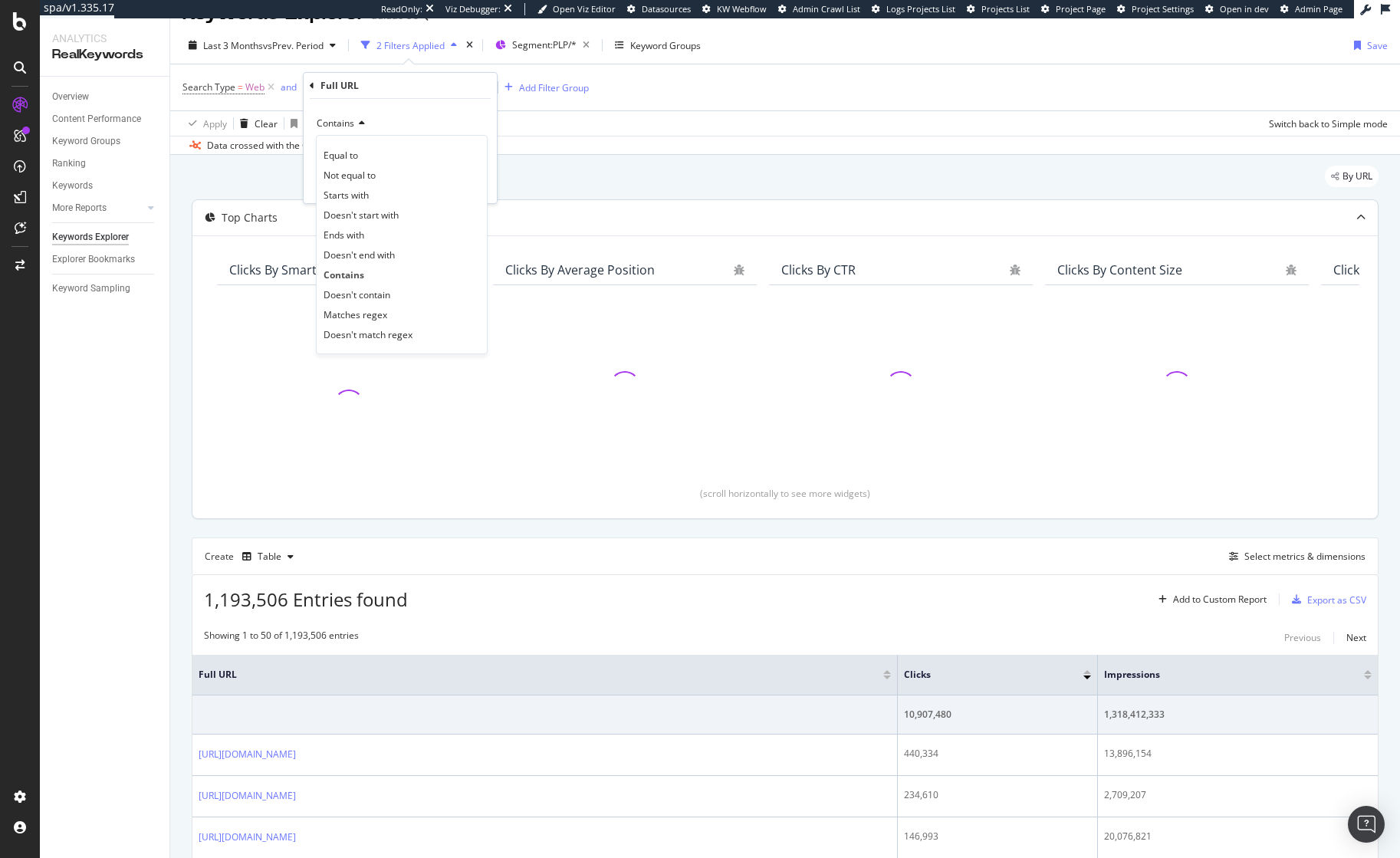
drag, startPoint x: 345, startPoint y: 318, endPoint x: 345, endPoint y: 247, distance: 71.0
click at [345, 318] on span "Matches regex" at bounding box center [355, 315] width 64 height 13
click at [349, 154] on input "text" at bounding box center [400, 150] width 167 height 24
type input "("
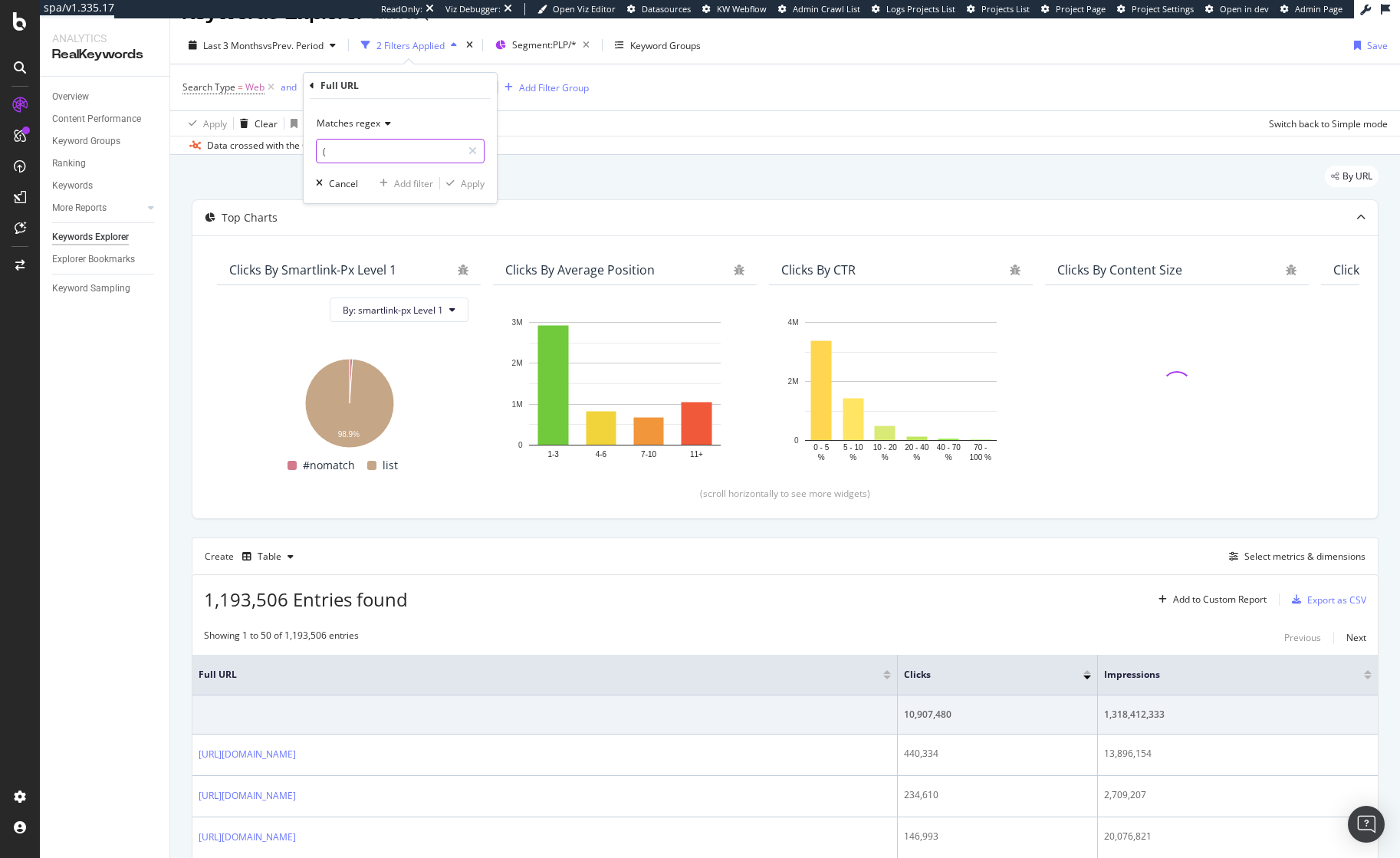
click at [364, 155] on input "(" at bounding box center [389, 150] width 145 height 24
click at [375, 150] on input "(" at bounding box center [389, 150] width 145 height 24
click at [376, 156] on input "(" at bounding box center [389, 150] width 145 height 24
click at [368, 156] on input "(" at bounding box center [389, 150] width 145 height 24
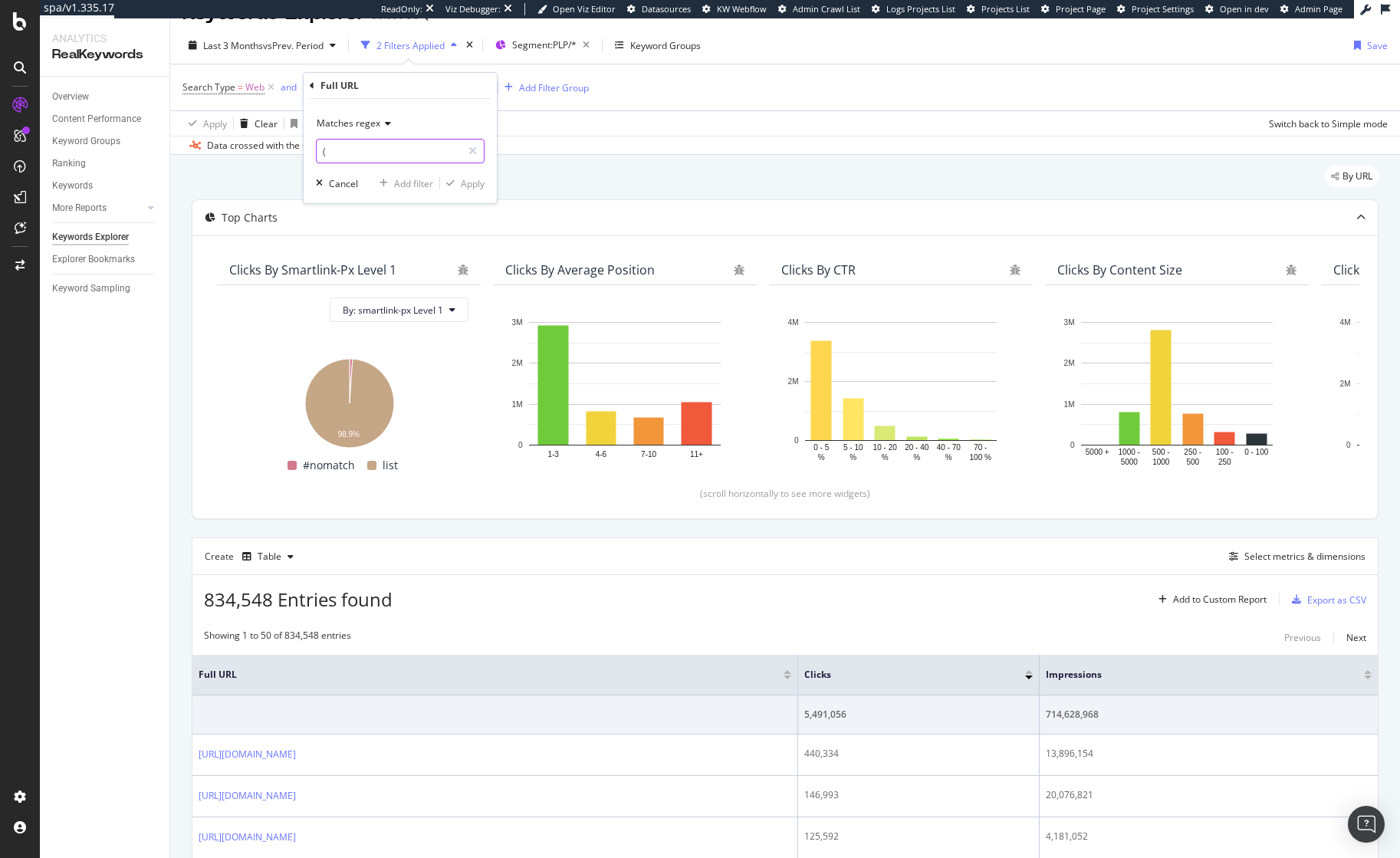
click at [425, 156] on input "(" at bounding box center [389, 150] width 145 height 24
type input "(back_to_school,backpack"
drag, startPoint x: 391, startPoint y: 156, endPoint x: 527, endPoint y: 143, distance: 136.6
click at [391, 156] on input "(back_to_school)" at bounding box center [389, 150] width 145 height 24
type input "(back_to_school)"
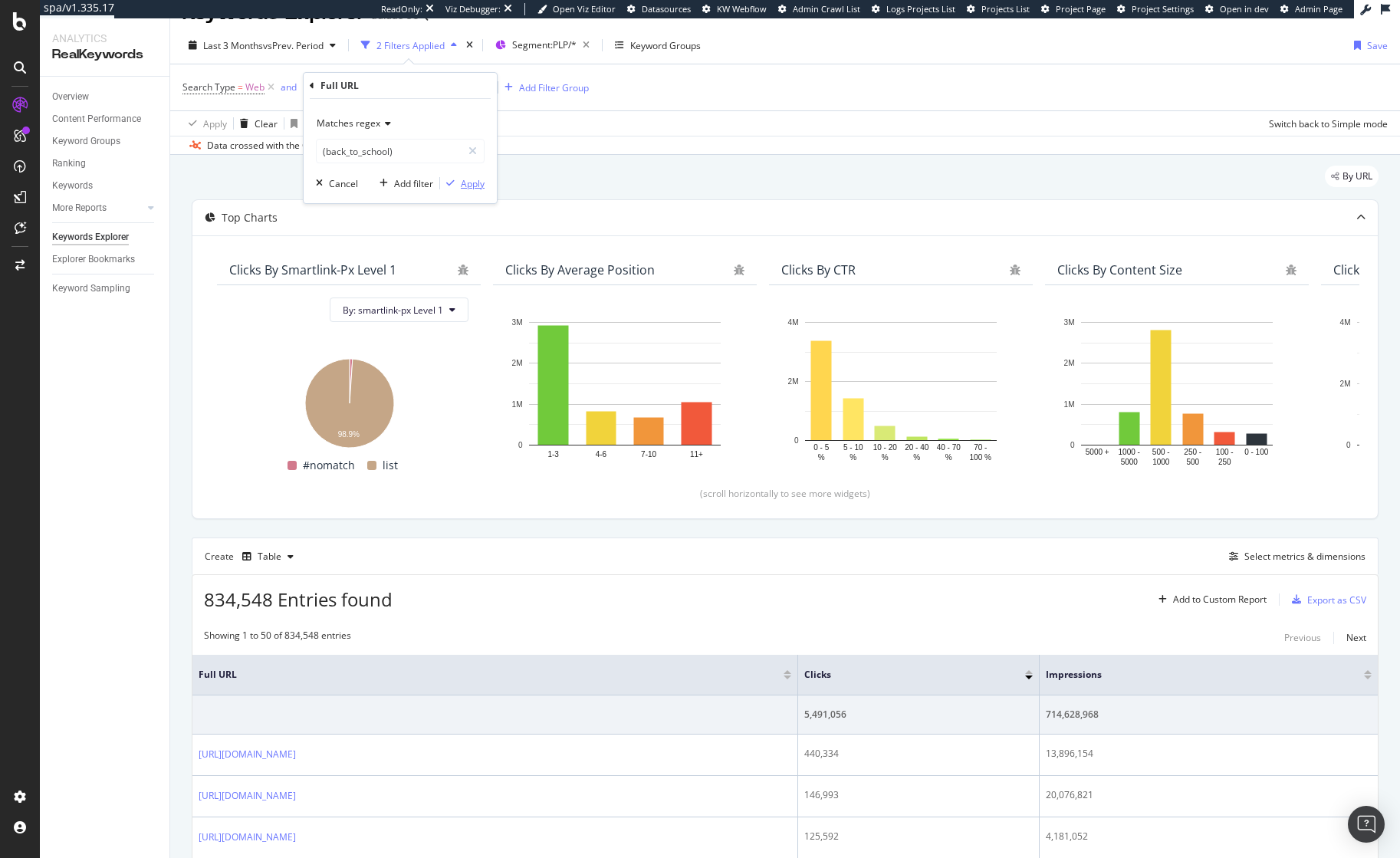
click at [469, 183] on div "Apply" at bounding box center [473, 184] width 24 height 13
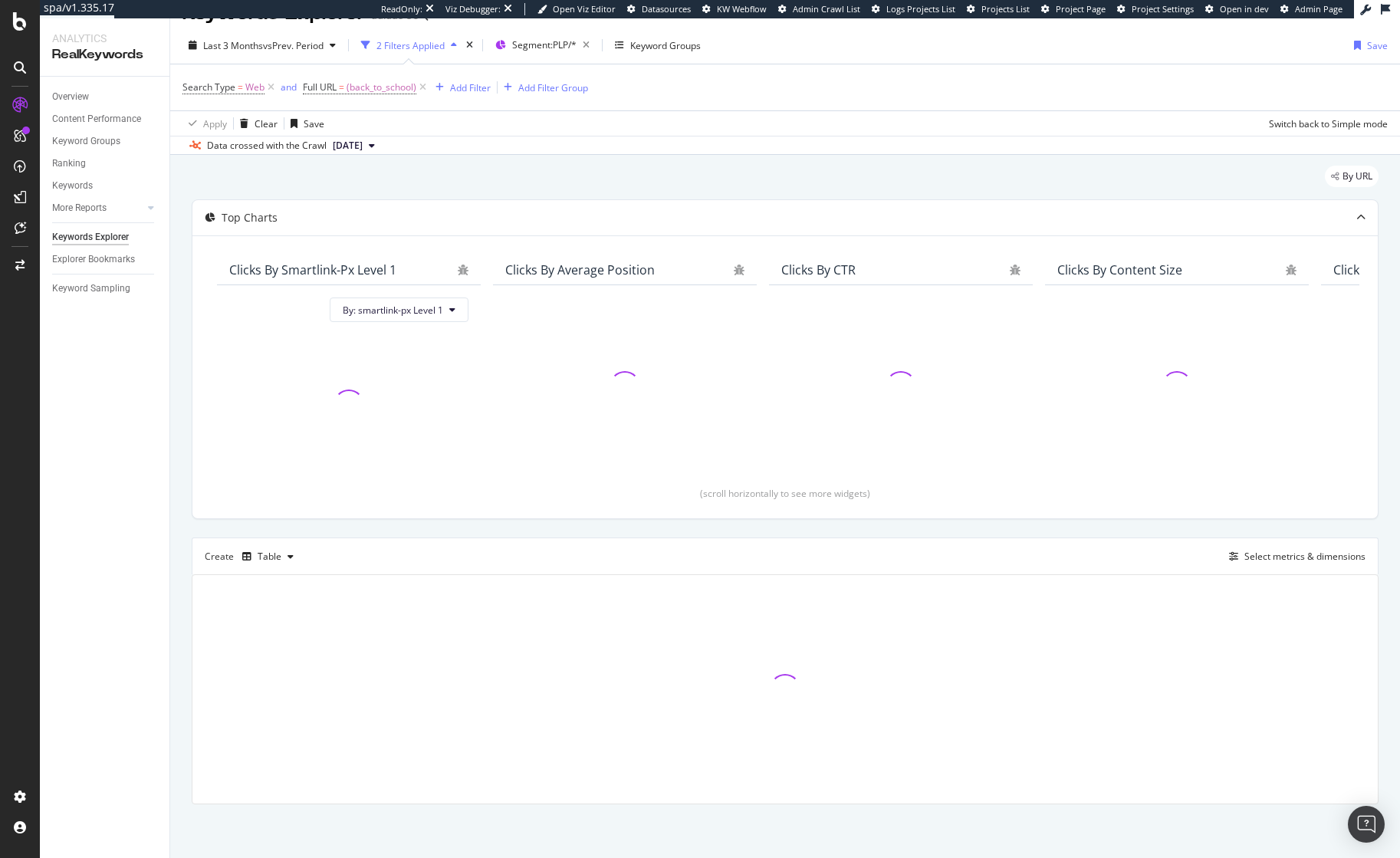
click at [715, 174] on div "By URL" at bounding box center [785, 182] width 1187 height 33
click at [718, 186] on div "By URL" at bounding box center [785, 182] width 1187 height 33
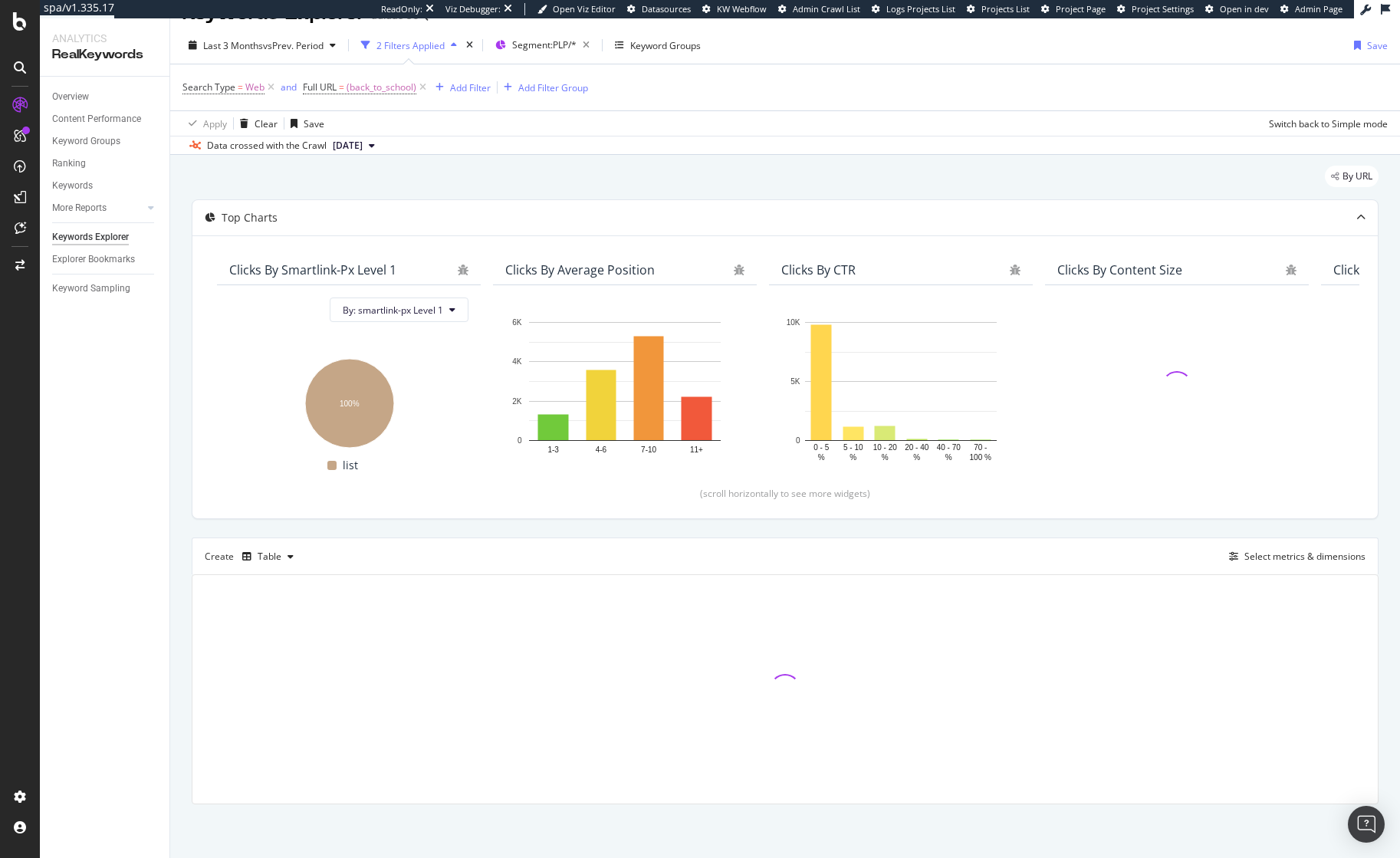
click at [718, 186] on div "By URL" at bounding box center [785, 182] width 1187 height 33
click at [459, 85] on div "Add Filter" at bounding box center [471, 88] width 41 height 13
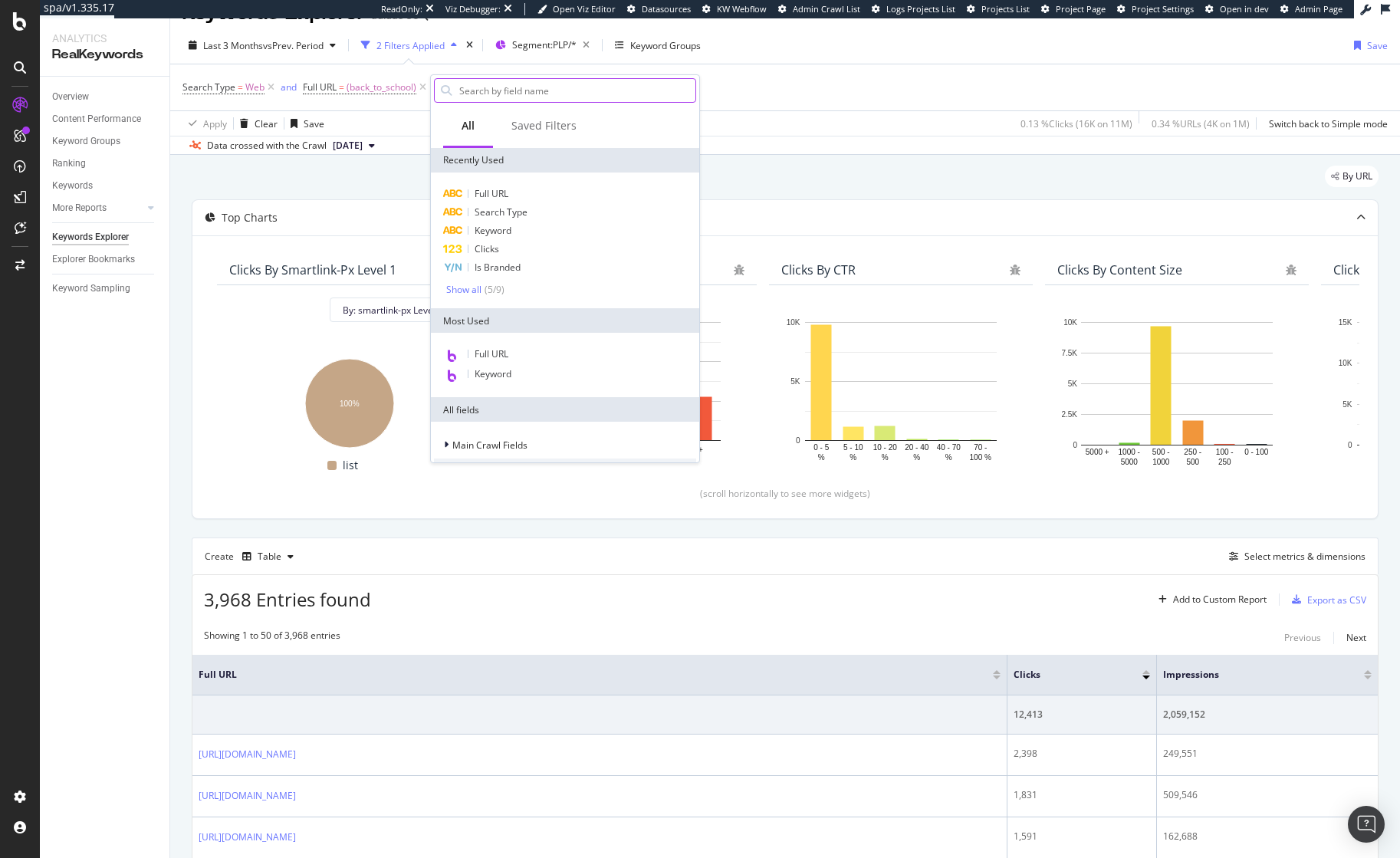
click at [527, 97] on input "text" at bounding box center [577, 90] width 238 height 23
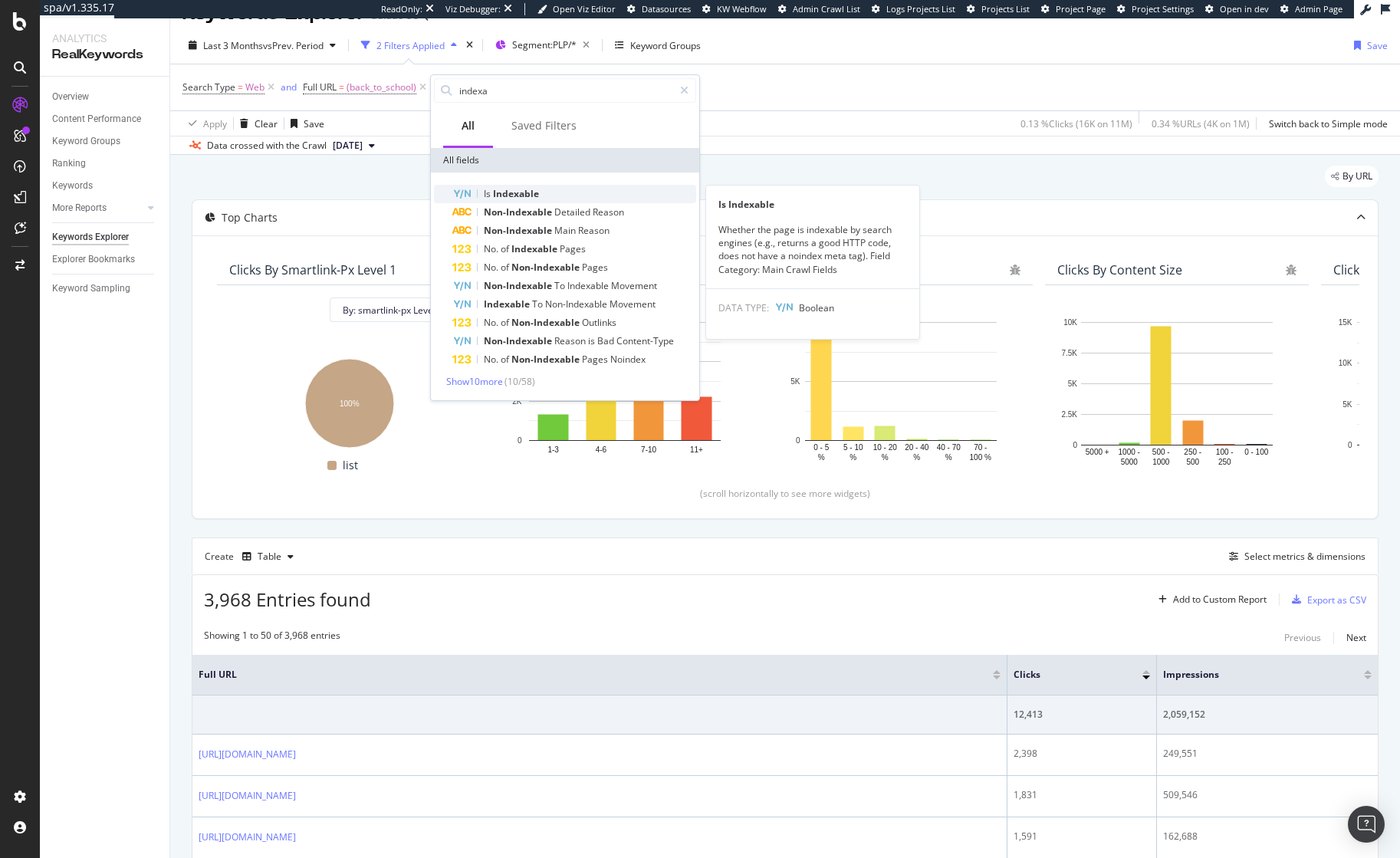
type input "indexa"
click at [521, 191] on span "Indexable" at bounding box center [517, 193] width 46 height 13
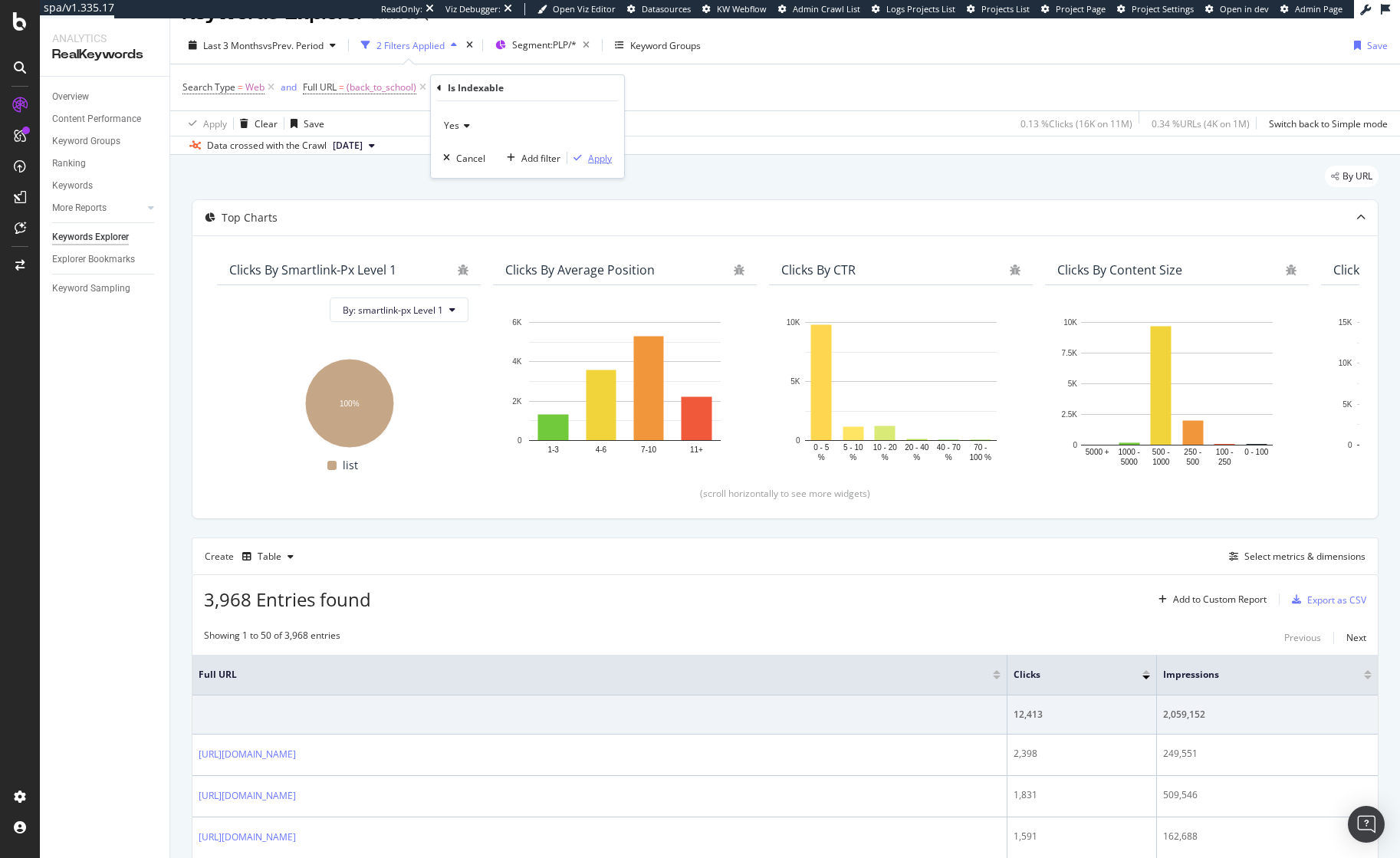
click at [600, 162] on div "Apply" at bounding box center [600, 158] width 24 height 13
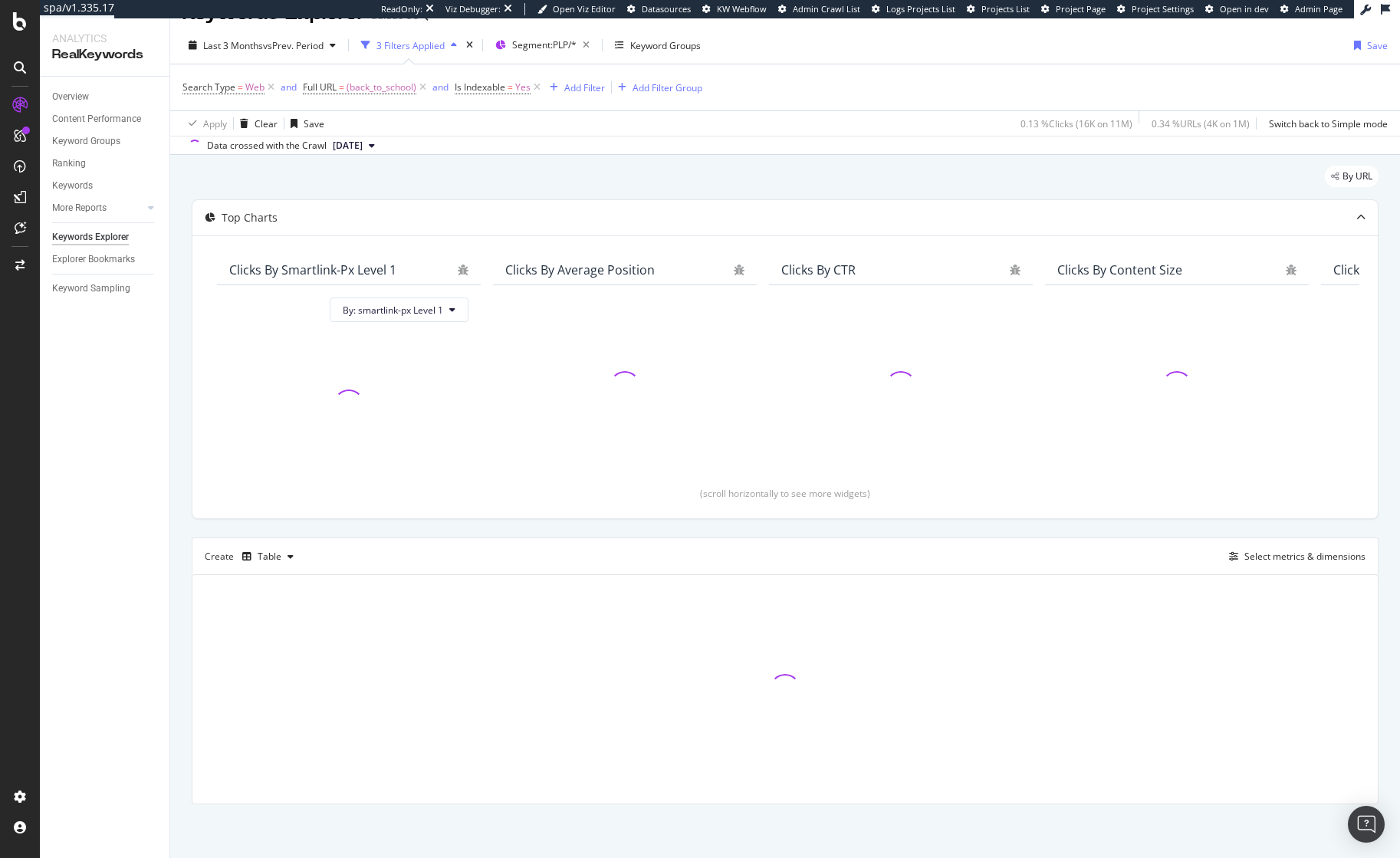
click at [806, 176] on div "By URL" at bounding box center [785, 182] width 1187 height 33
click at [806, 174] on div "By URL" at bounding box center [785, 182] width 1187 height 33
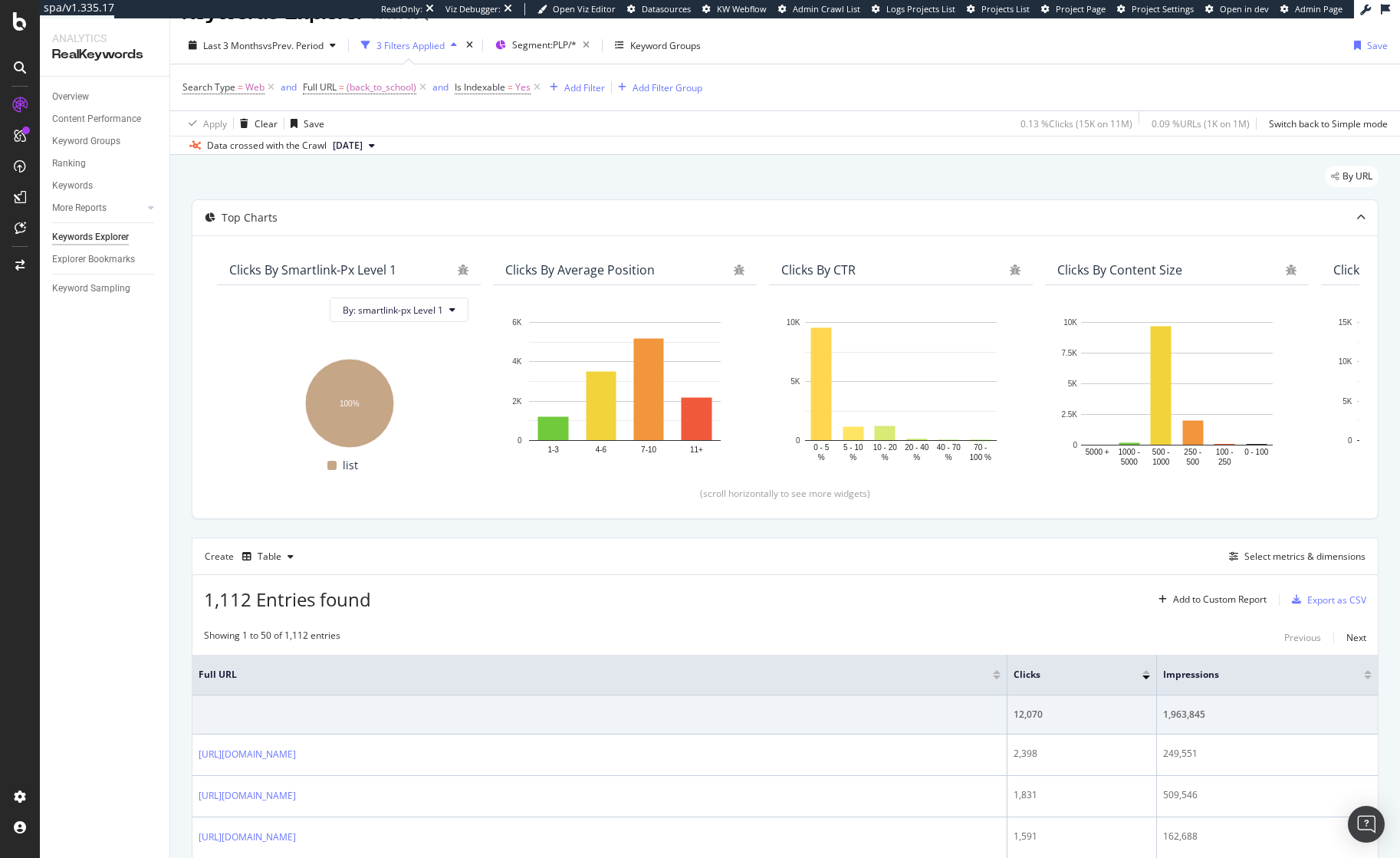
click at [801, 175] on div "By URL" at bounding box center [785, 182] width 1187 height 33
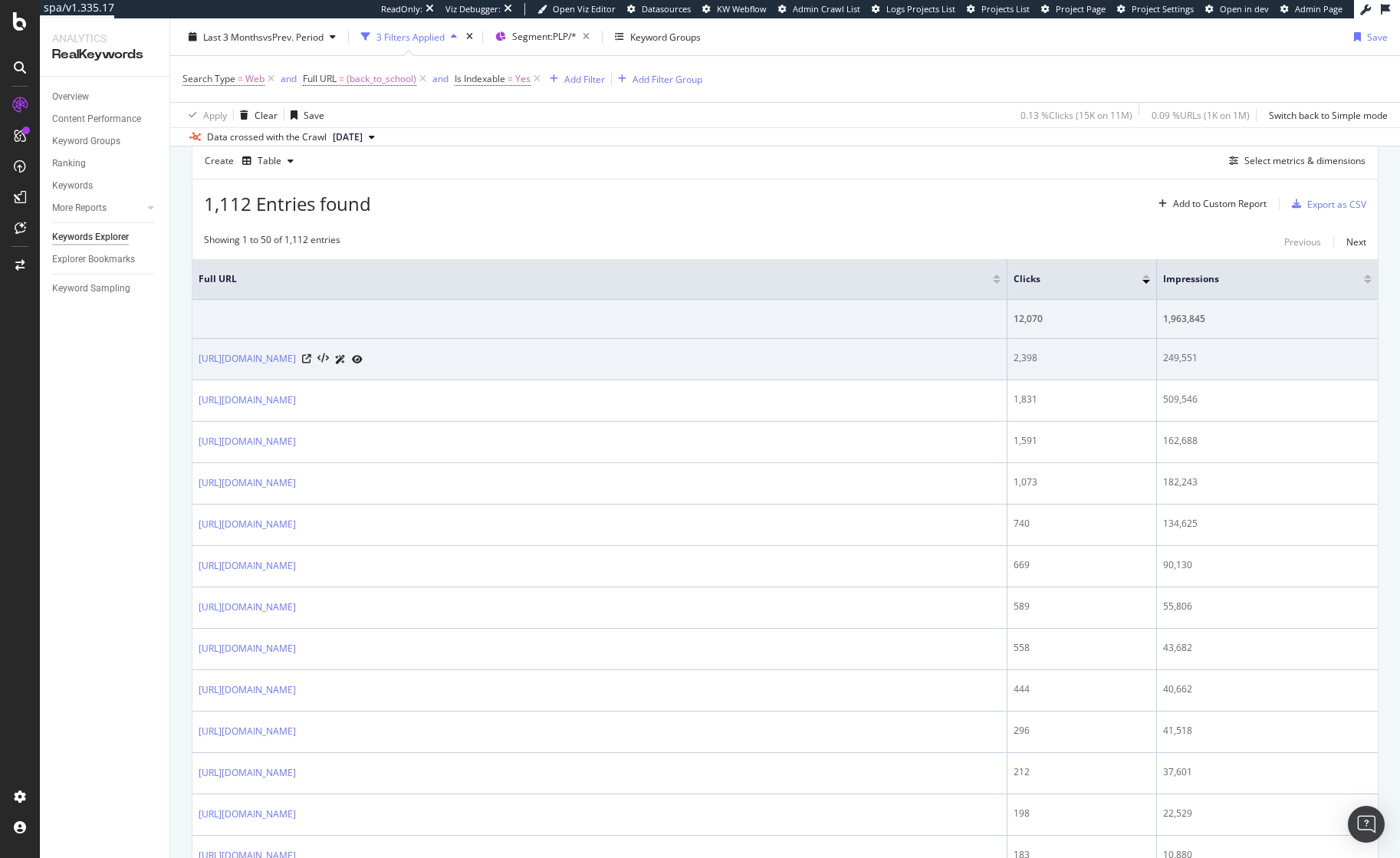
scroll to position [461, 0]
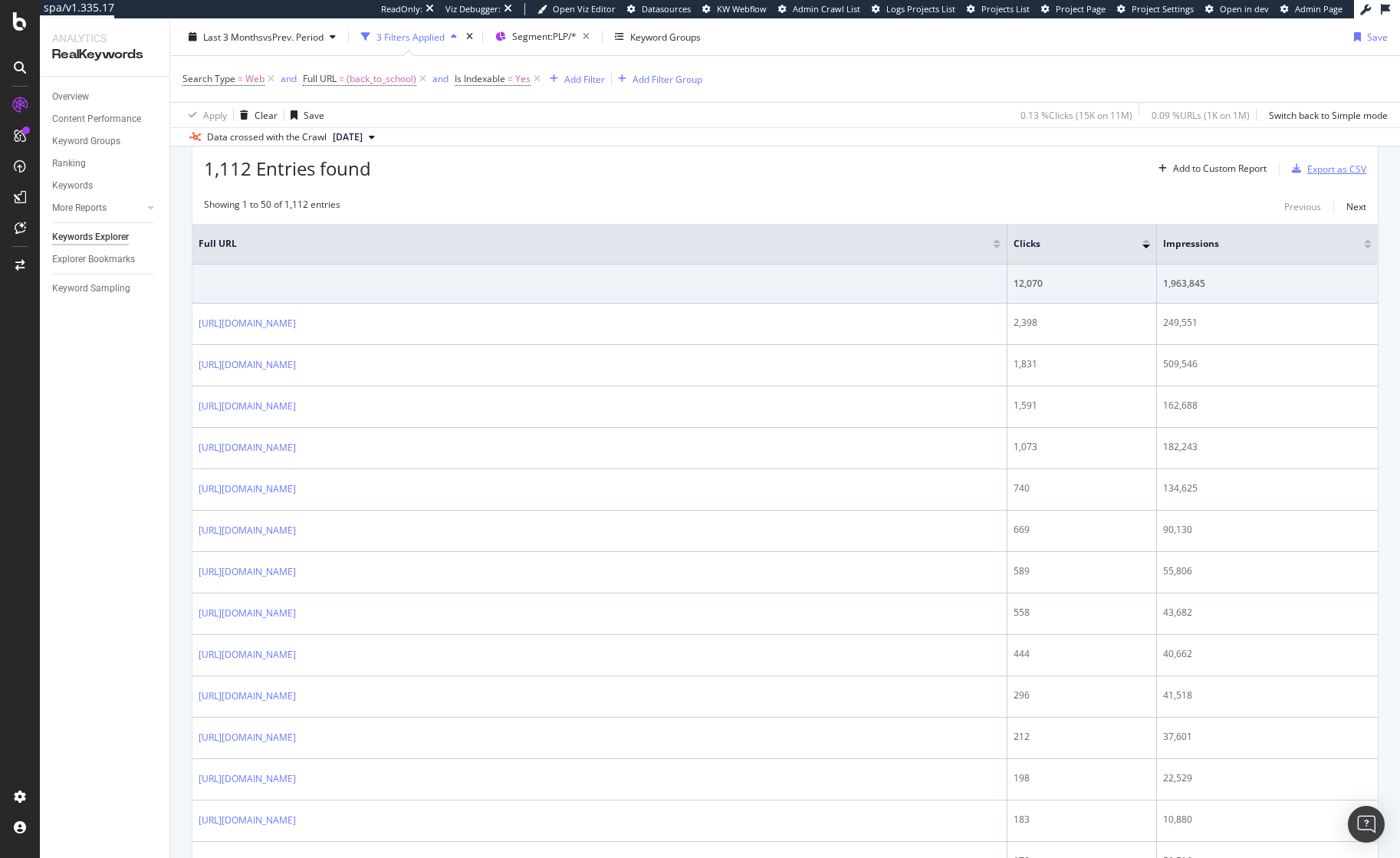
click at [1326, 168] on div "Export as CSV" at bounding box center [1337, 169] width 59 height 13
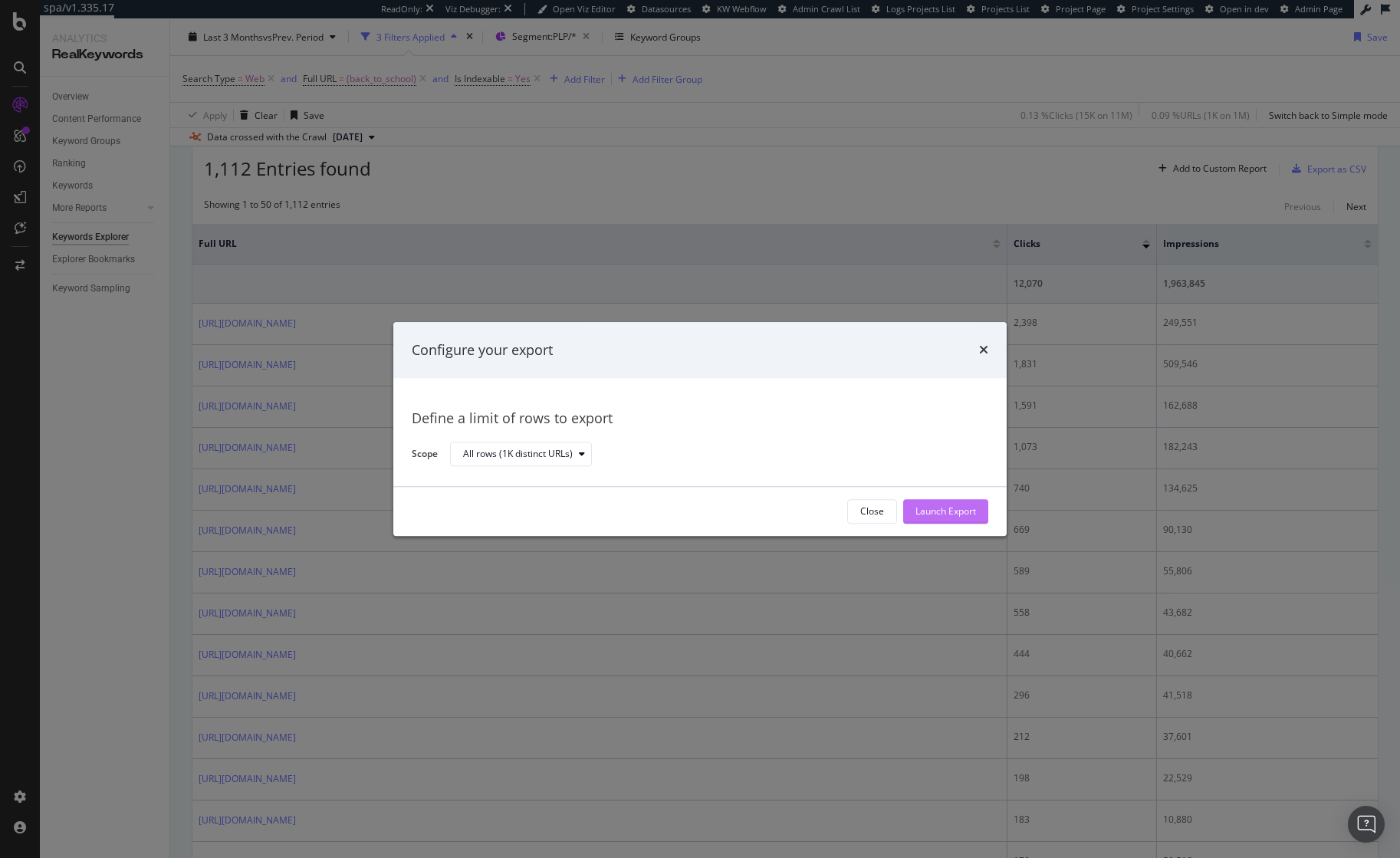
click at [945, 516] on div "Launch Export" at bounding box center [946, 512] width 60 height 13
